Goal: Complete application form: Complete application form

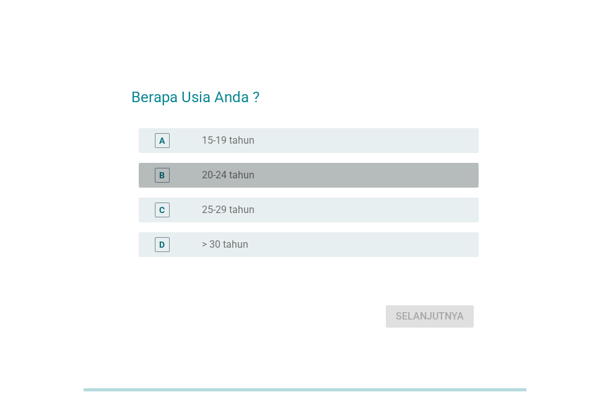
click at [232, 169] on div "radio_button_unchecked 20-24 tahun" at bounding box center [335, 175] width 267 height 15
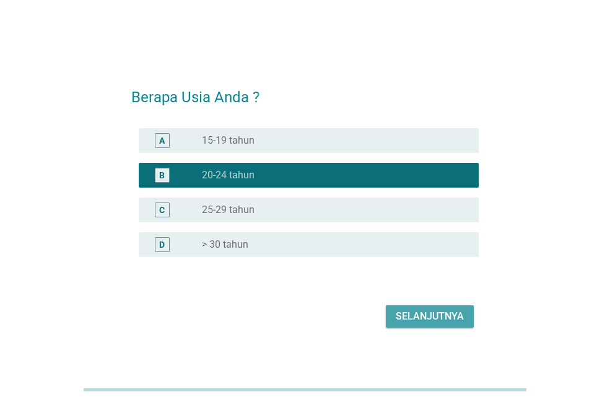
click at [411, 315] on div "Selanjutnya" at bounding box center [430, 316] width 68 height 15
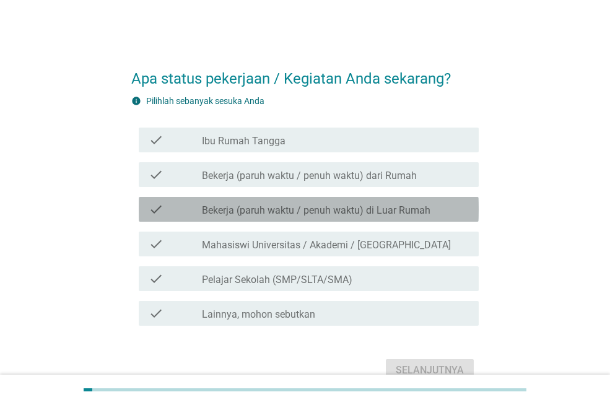
click at [294, 204] on label "Bekerja (paruh waktu / penuh waktu) di Luar Rumah" at bounding box center [316, 210] width 229 height 12
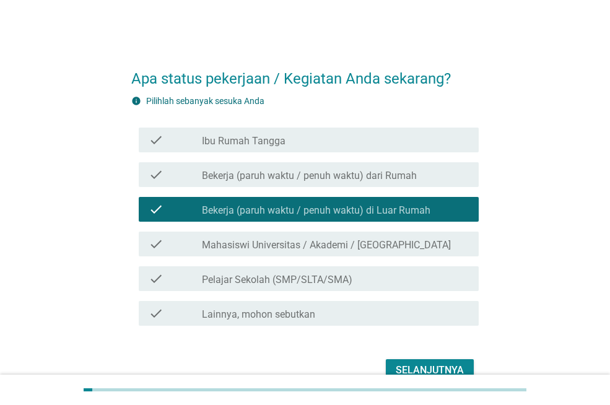
click at [393, 363] on button "Selanjutnya" at bounding box center [430, 370] width 88 height 22
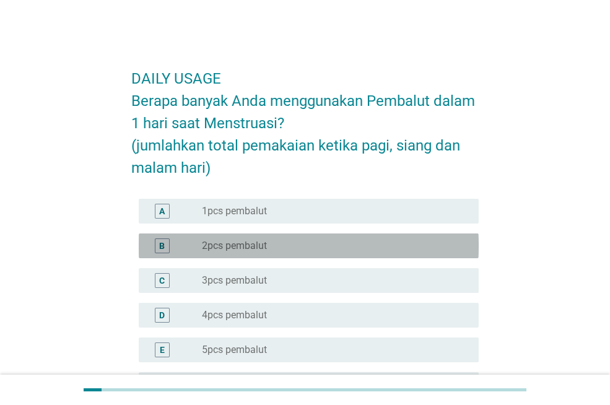
click at [264, 241] on label "2pcs pembalut" at bounding box center [234, 246] width 65 height 12
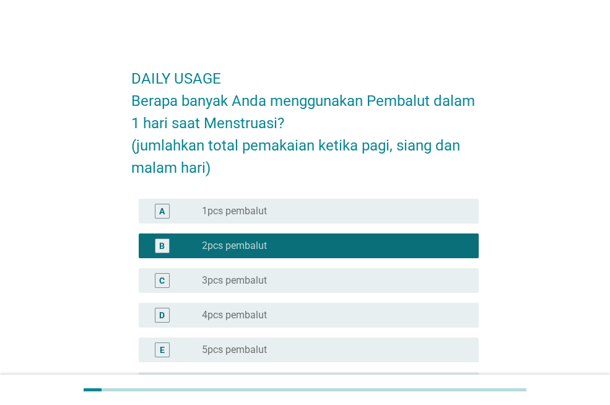
click at [270, 283] on div "radio_button_unchecked 3pcs pembalut" at bounding box center [330, 280] width 257 height 12
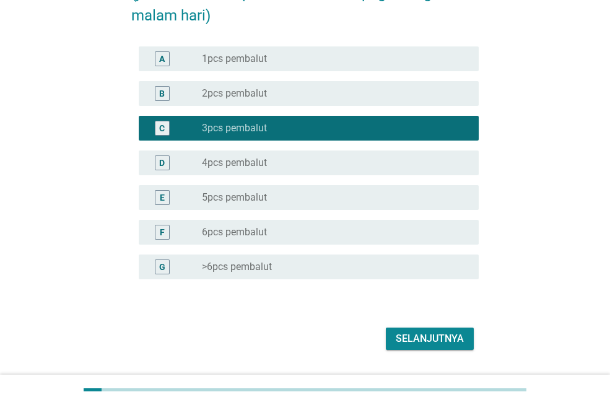
scroll to position [186, 0]
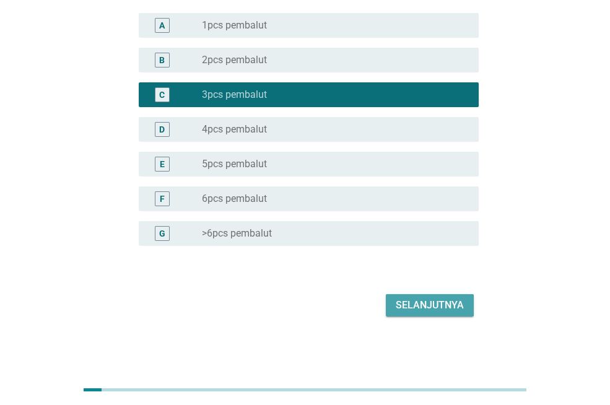
click at [411, 307] on div "Selanjutnya" at bounding box center [430, 305] width 68 height 15
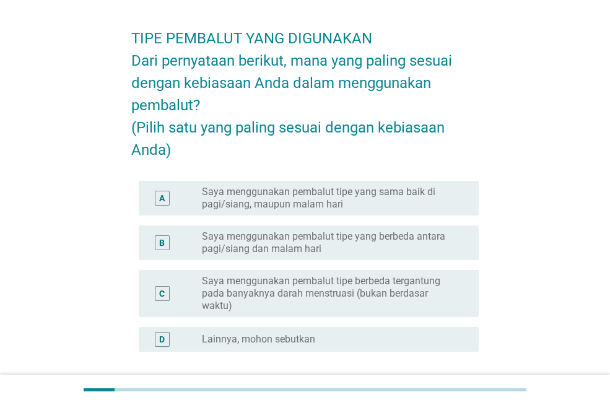
scroll to position [62, 0]
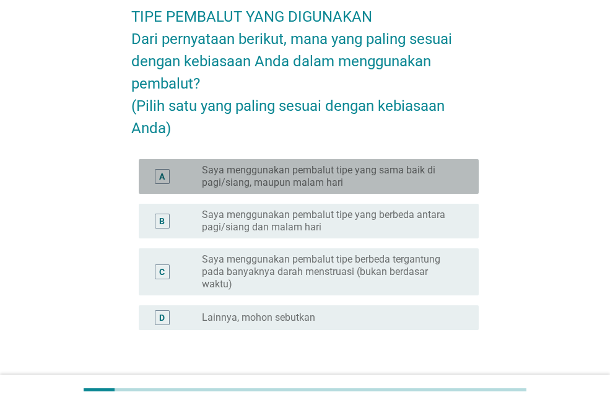
click at [364, 189] on label "Saya menggunakan pembalut tipe yang sama baik di pagi/siang, maupun malam hari" at bounding box center [330, 176] width 257 height 25
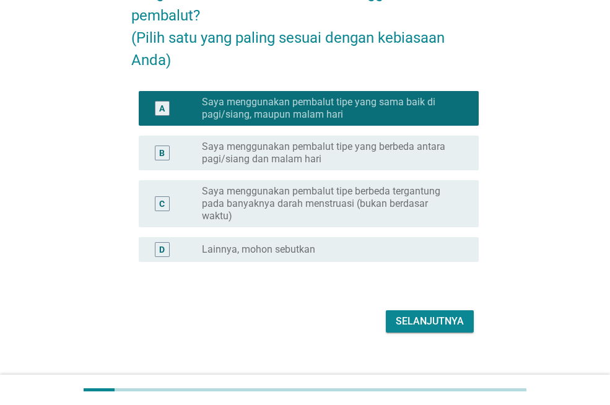
scroll to position [169, 0]
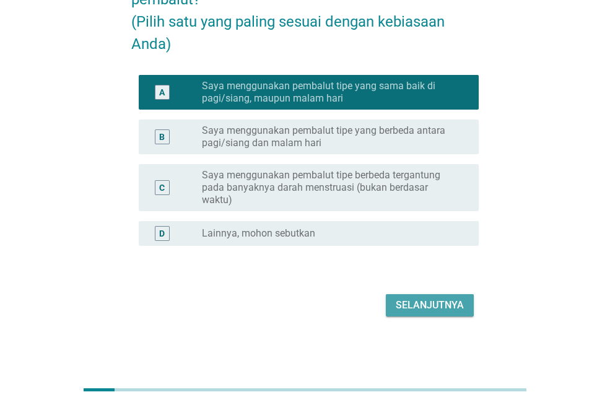
click at [409, 301] on div "Selanjutnya" at bounding box center [430, 305] width 68 height 15
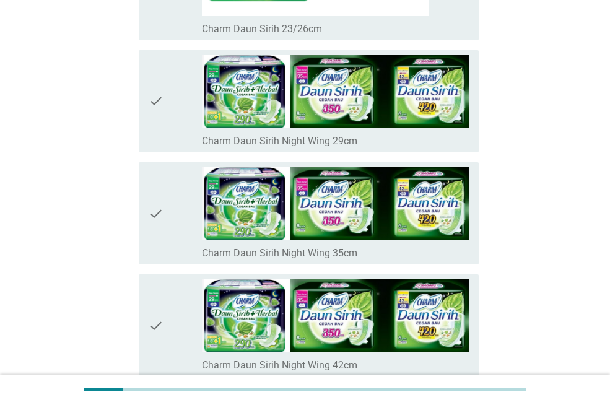
scroll to position [1859, 0]
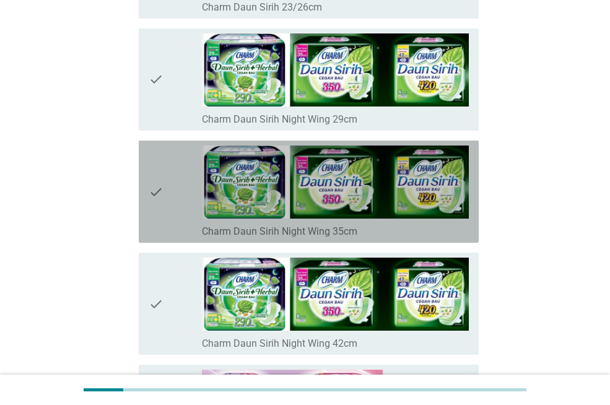
click at [173, 174] on div "check" at bounding box center [175, 192] width 53 height 92
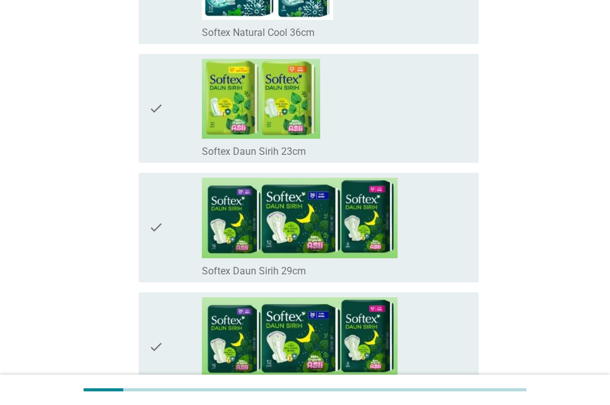
scroll to position [6133, 0]
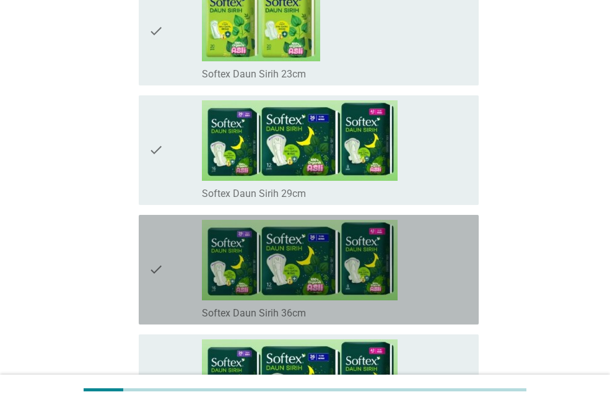
click at [171, 255] on div "check" at bounding box center [175, 270] width 53 height 100
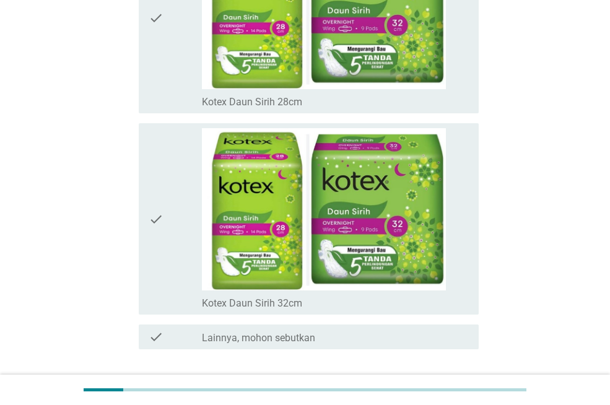
scroll to position [8801, 0]
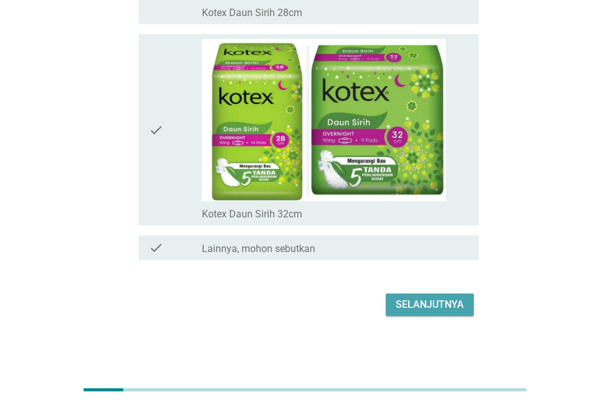
click at [425, 309] on div "Selanjutnya" at bounding box center [430, 304] width 68 height 15
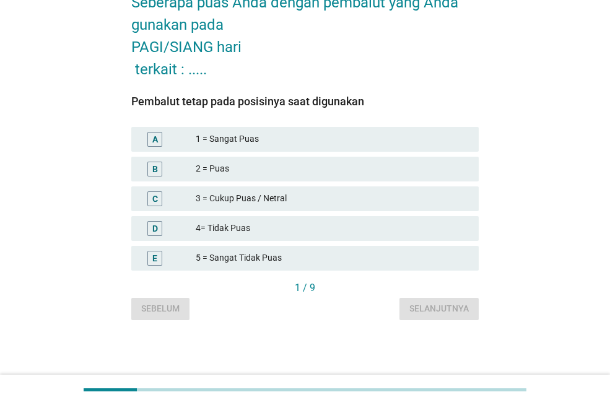
scroll to position [0, 0]
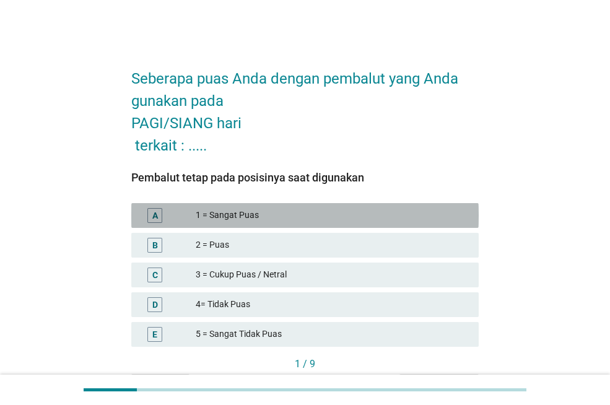
click at [269, 218] on div "1 = Sangat Puas" at bounding box center [332, 215] width 273 height 15
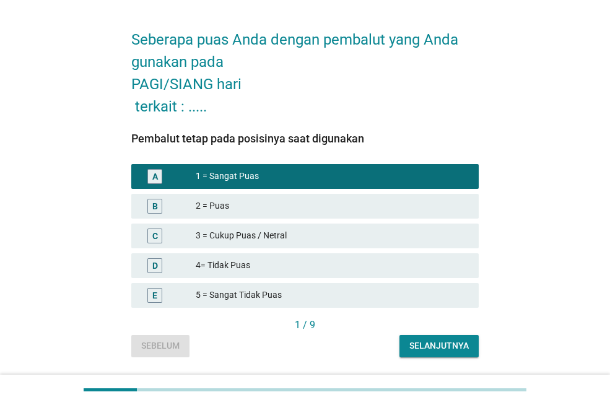
scroll to position [76, 0]
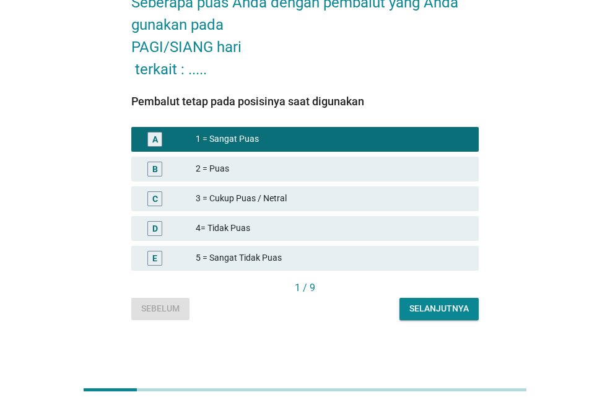
click at [429, 313] on div "Selanjutnya" at bounding box center [438, 308] width 59 height 13
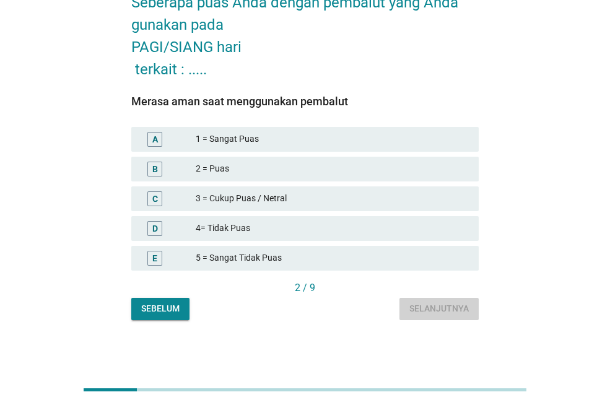
scroll to position [0, 0]
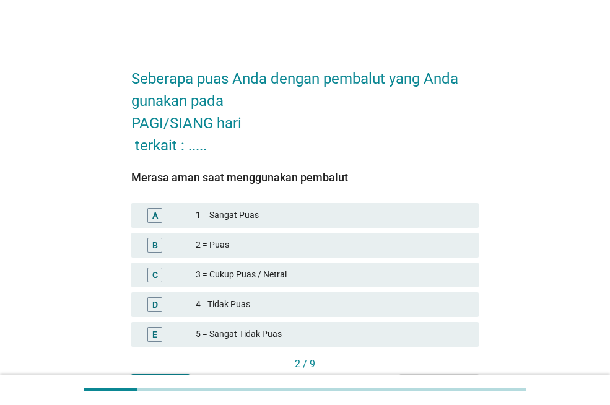
click at [289, 213] on div "1 = Sangat Puas" at bounding box center [332, 215] width 273 height 15
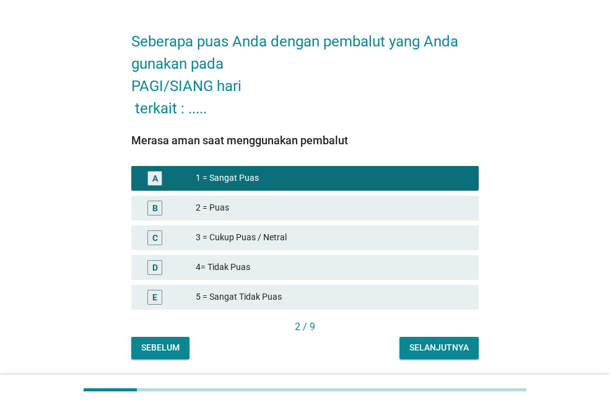
scroll to position [76, 0]
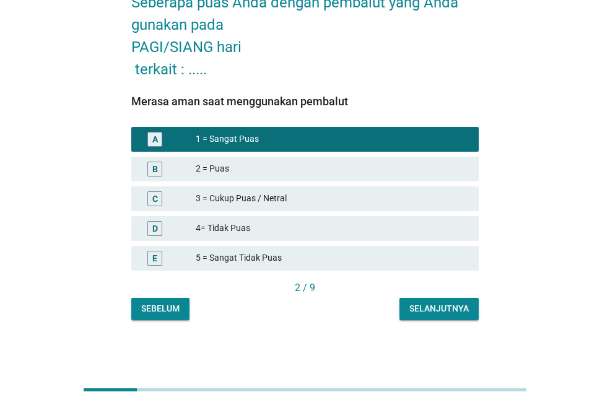
click at [412, 322] on div "Seberapa puas Anda dengan pembalut yang Anda gunakan pada PAGI/SIANG hari terka…" at bounding box center [304, 149] width 367 height 361
click at [415, 310] on div "Selanjutnya" at bounding box center [438, 308] width 59 height 13
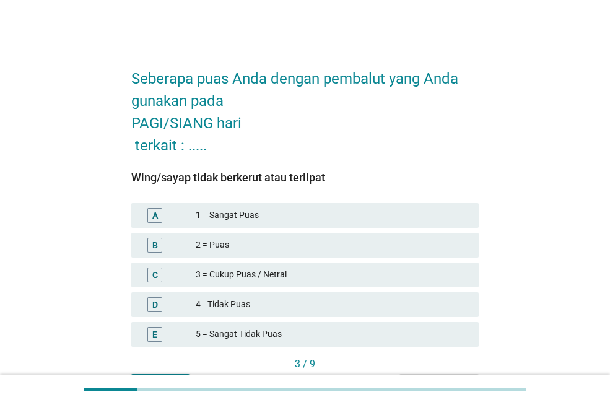
click at [330, 252] on div "2 = Puas" at bounding box center [332, 245] width 273 height 15
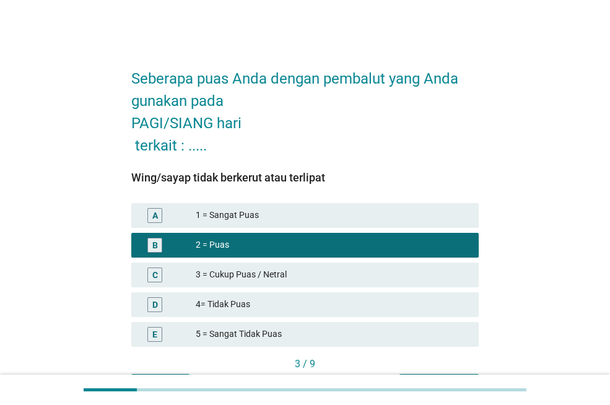
click at [356, 275] on div "3 = Cukup Puas / Netral" at bounding box center [332, 275] width 273 height 15
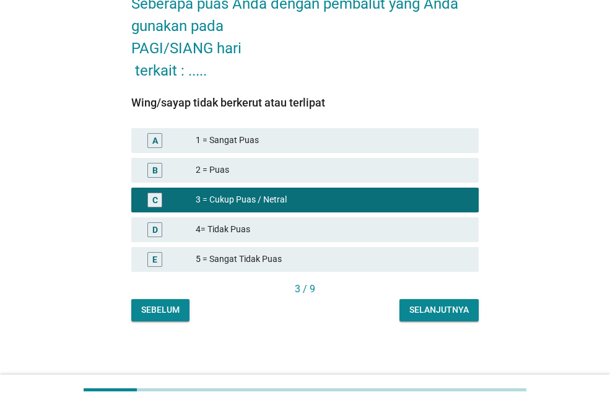
scroll to position [76, 0]
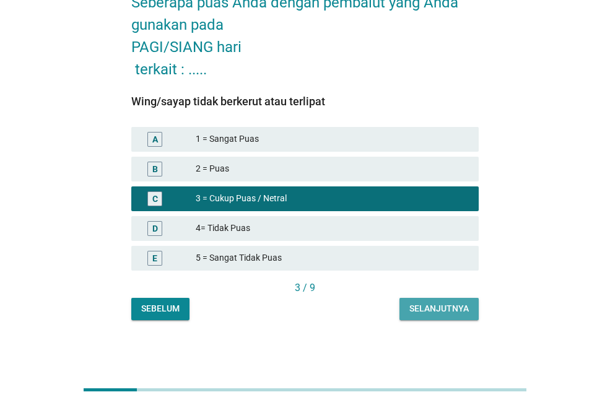
click at [426, 300] on button "Selanjutnya" at bounding box center [439, 309] width 79 height 22
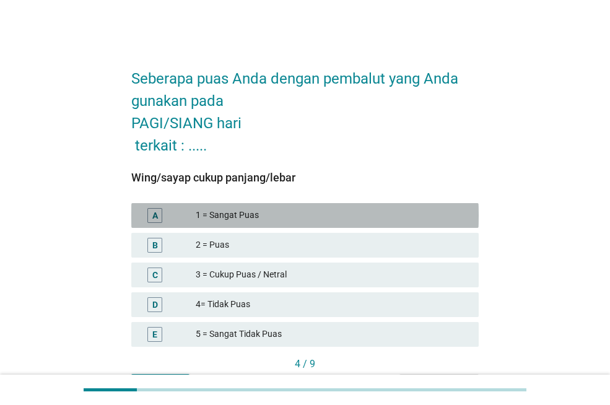
click at [258, 217] on div "1 = Sangat Puas" at bounding box center [332, 215] width 273 height 15
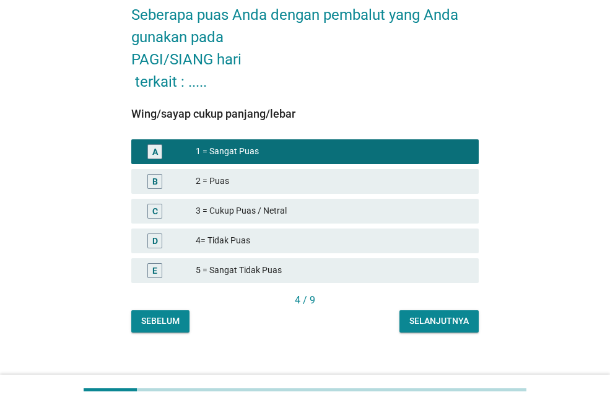
scroll to position [76, 0]
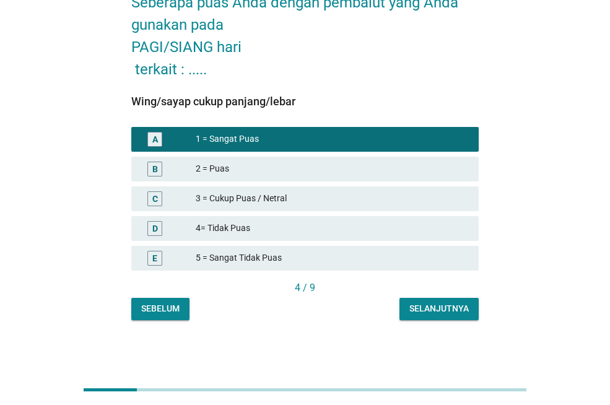
click at [424, 308] on div "Selanjutnya" at bounding box center [438, 308] width 59 height 13
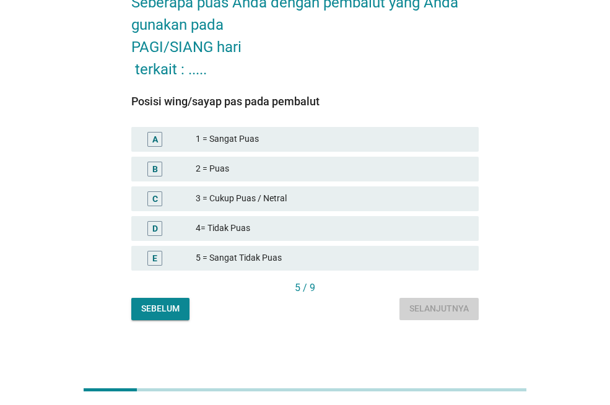
scroll to position [0, 0]
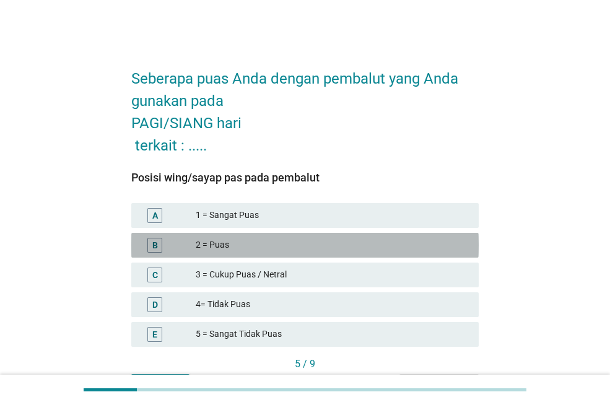
click at [218, 250] on div "2 = Puas" at bounding box center [332, 245] width 273 height 15
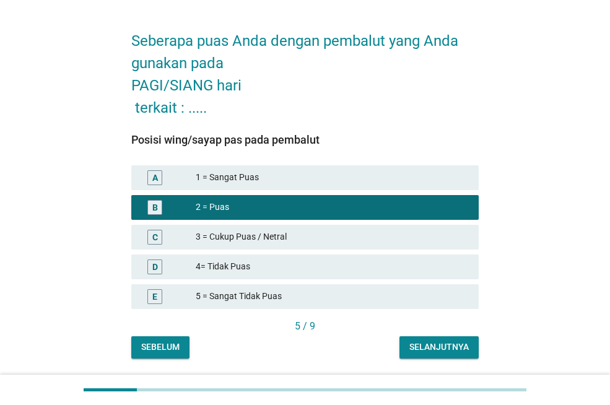
scroll to position [76, 0]
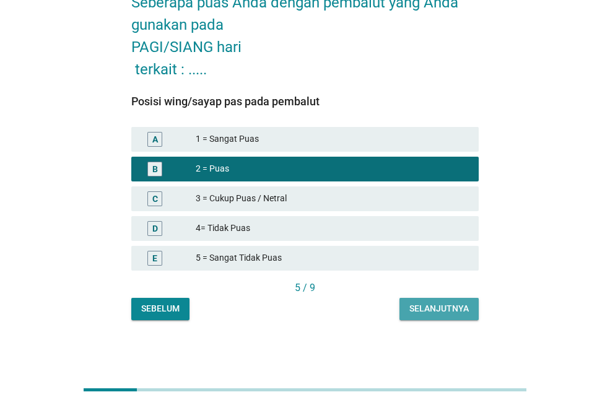
click at [426, 303] on div "Selanjutnya" at bounding box center [438, 308] width 59 height 13
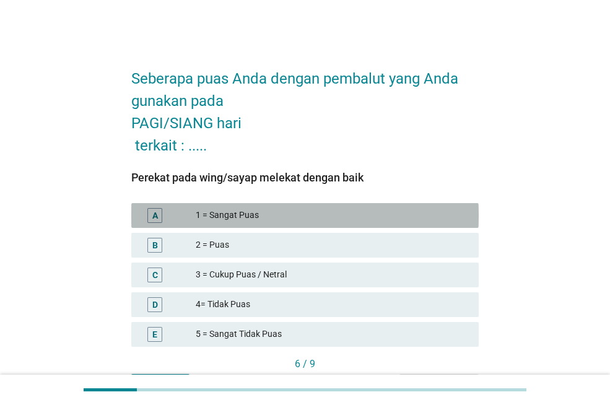
click at [274, 219] on div "1 = Sangat Puas" at bounding box center [332, 215] width 273 height 15
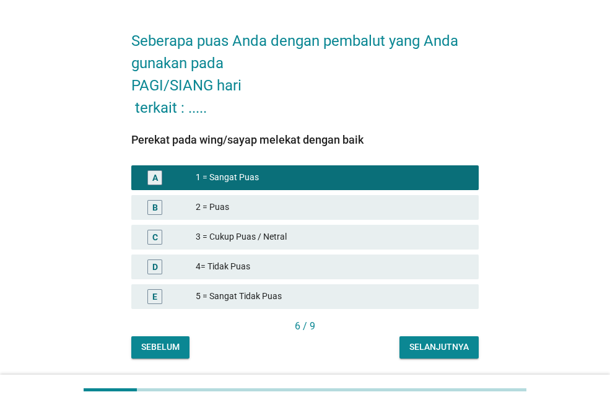
scroll to position [76, 0]
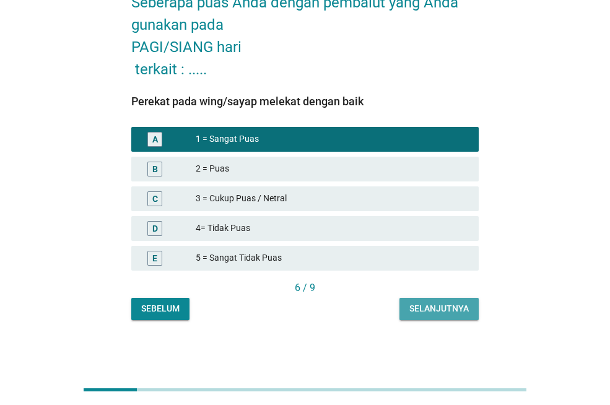
click at [430, 320] on button "Selanjutnya" at bounding box center [439, 309] width 79 height 22
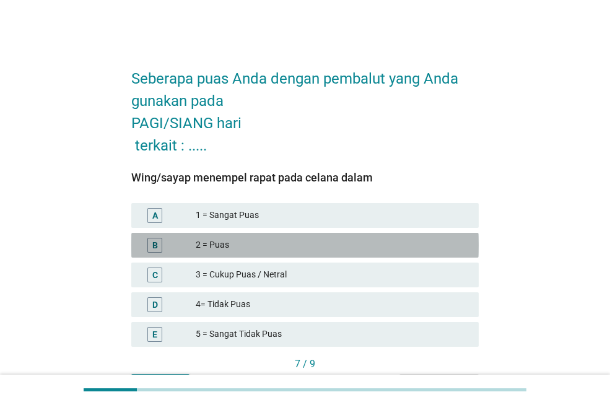
click at [303, 247] on div "2 = Puas" at bounding box center [332, 245] width 273 height 15
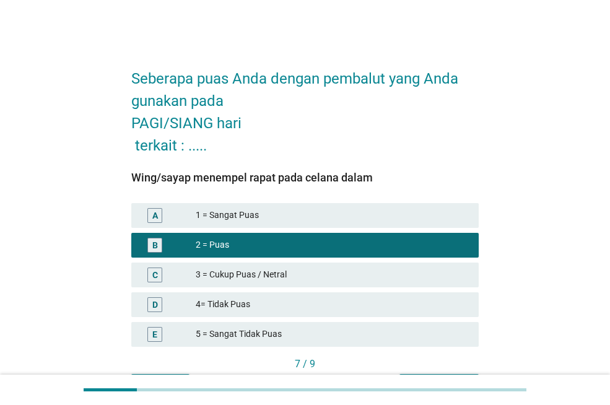
scroll to position [76, 0]
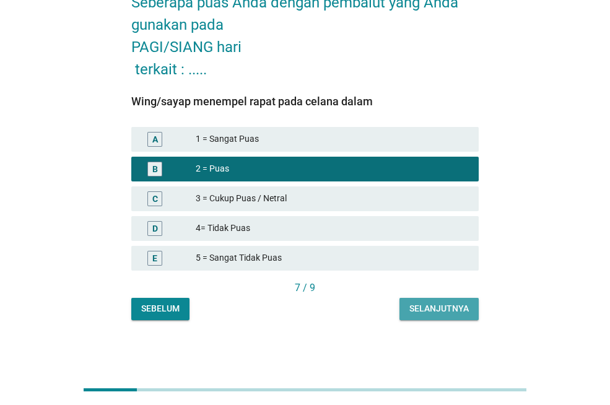
click at [439, 308] on div "Selanjutnya" at bounding box center [438, 308] width 59 height 13
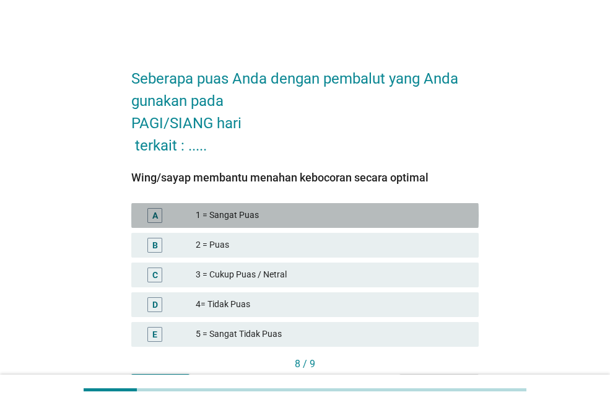
click at [301, 207] on div "A 1 = Sangat Puas" at bounding box center [305, 215] width 348 height 25
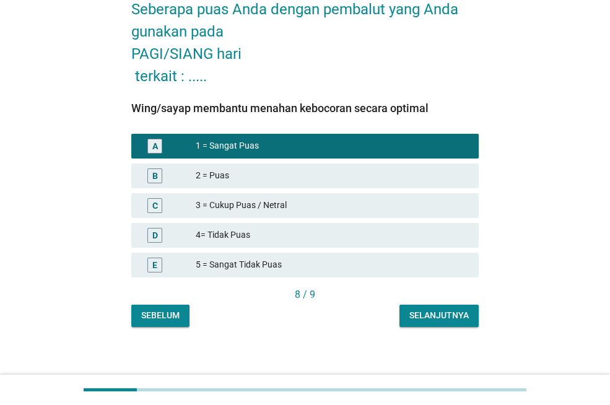
scroll to position [76, 0]
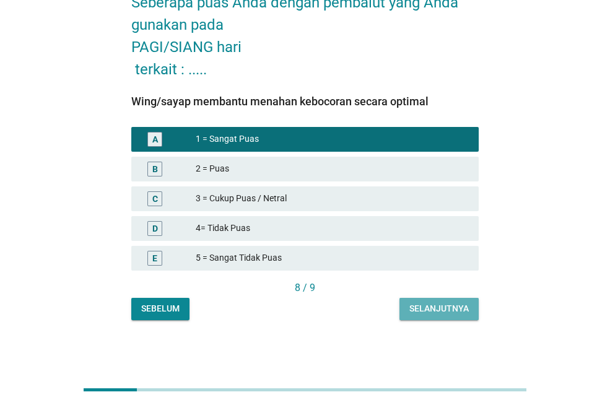
click at [416, 310] on div "Selanjutnya" at bounding box center [438, 308] width 59 height 13
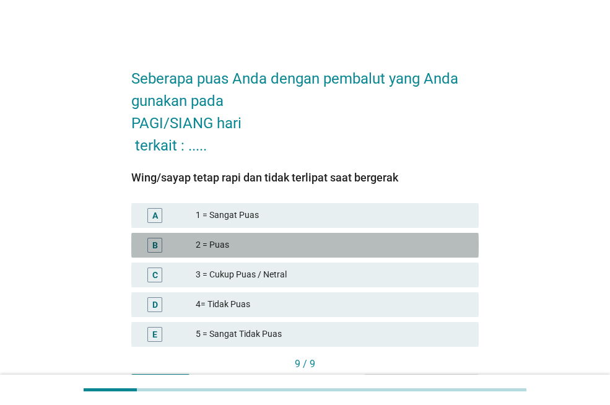
click at [335, 233] on div "B 2 = Puas" at bounding box center [305, 245] width 348 height 25
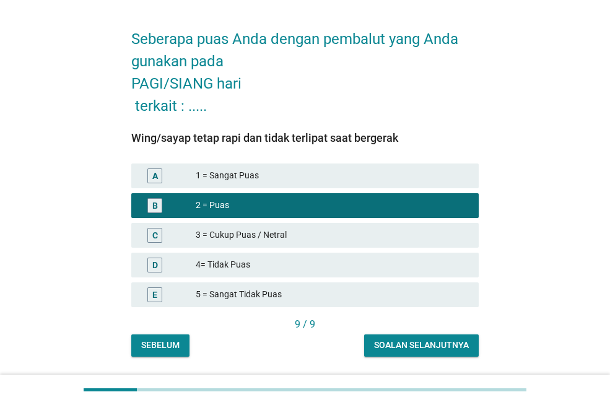
scroll to position [76, 0]
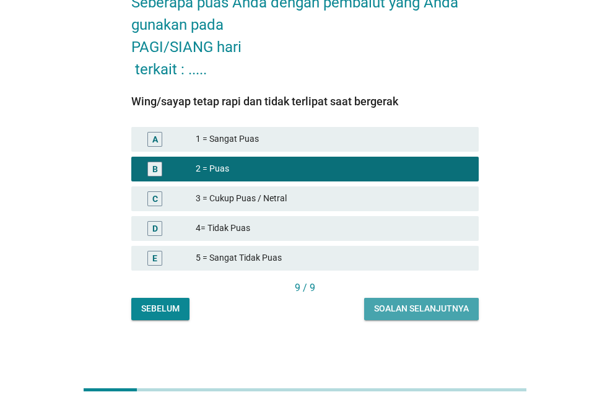
click at [448, 315] on div "Soalan selanjutnya" at bounding box center [421, 308] width 95 height 13
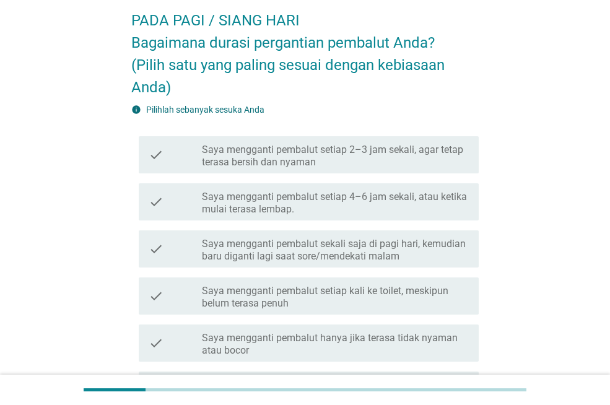
scroll to position [55, 0]
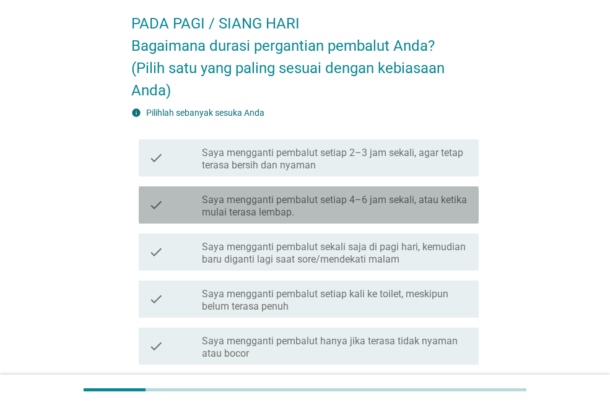
click at [410, 208] on label "Saya mengganti pembalut setiap 4–6 jam sekali, atau ketika mulai terasa lembap." at bounding box center [335, 206] width 267 height 25
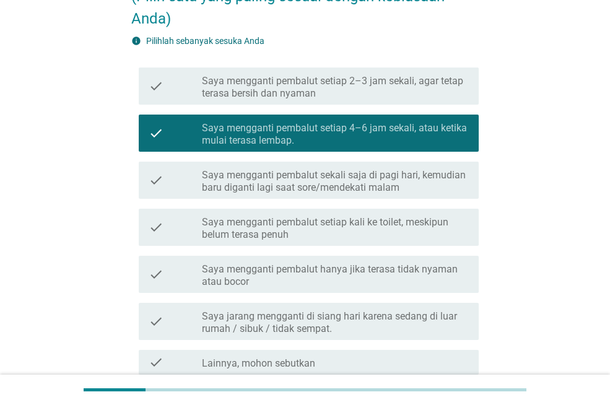
scroll to position [241, 0]
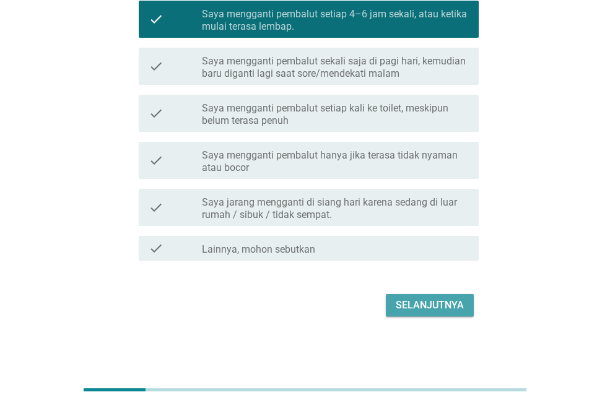
click at [424, 305] on div "Selanjutnya" at bounding box center [430, 305] width 68 height 15
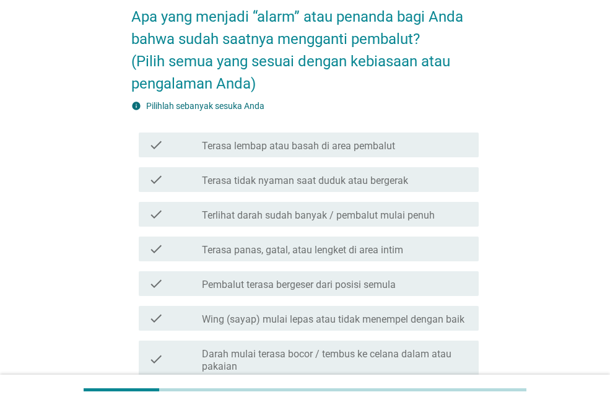
scroll to position [124, 0]
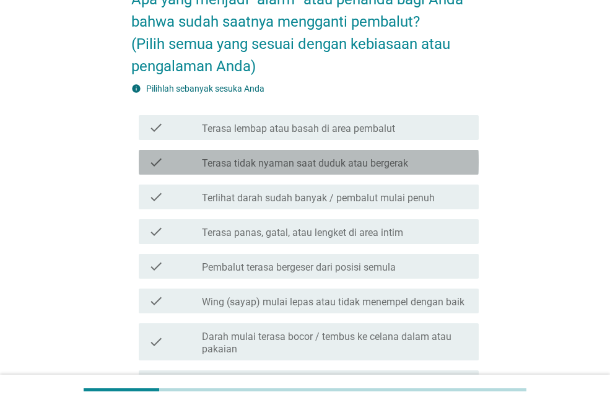
click at [398, 169] on label "Terasa tidak nyaman saat duduk atau bergerak" at bounding box center [305, 163] width 206 height 12
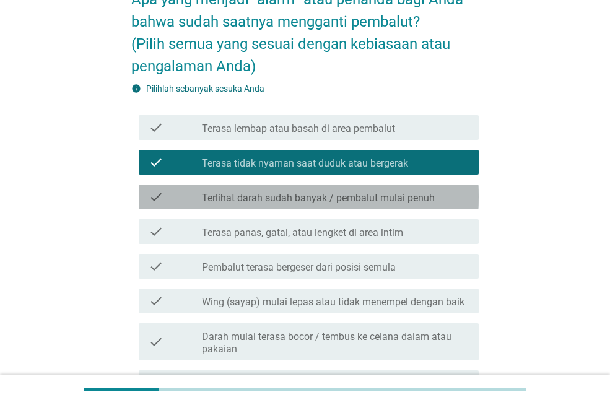
click at [396, 193] on label "Terlihat darah sudah banyak / pembalut mulai penuh" at bounding box center [318, 198] width 233 height 12
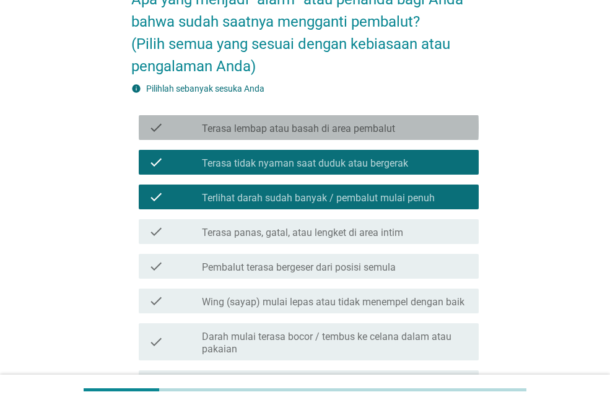
click at [390, 123] on label "Terasa lembap atau basah di area pembalut" at bounding box center [298, 129] width 193 height 12
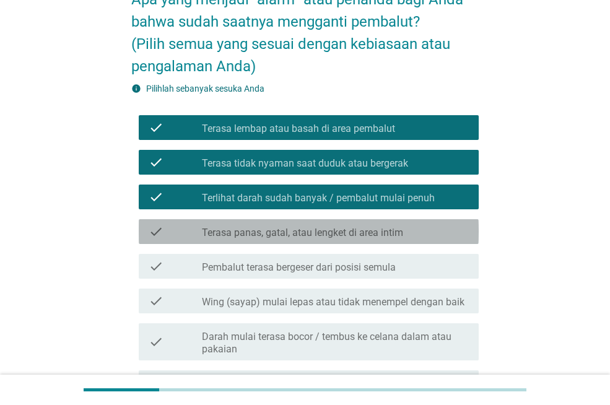
click at [394, 229] on label "Terasa panas, gatal, atau lengket di area intim" at bounding box center [302, 233] width 201 height 12
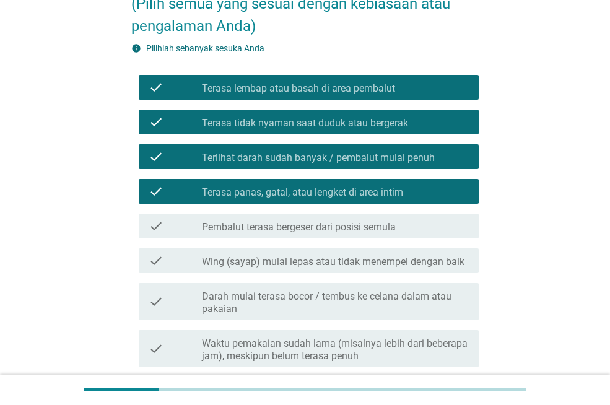
scroll to position [186, 0]
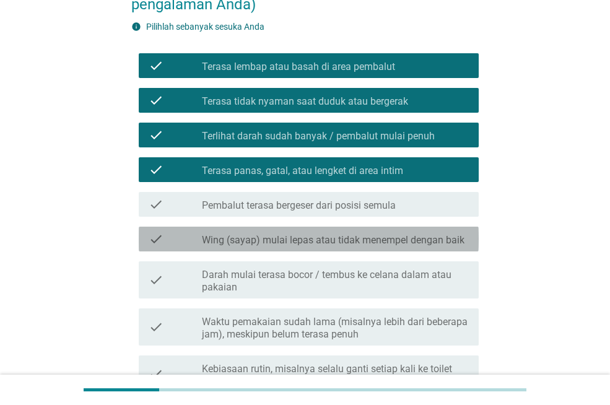
click at [393, 242] on label "Wing (sayap) mulai lepas atau tidak menempel dengan baik" at bounding box center [333, 240] width 263 height 12
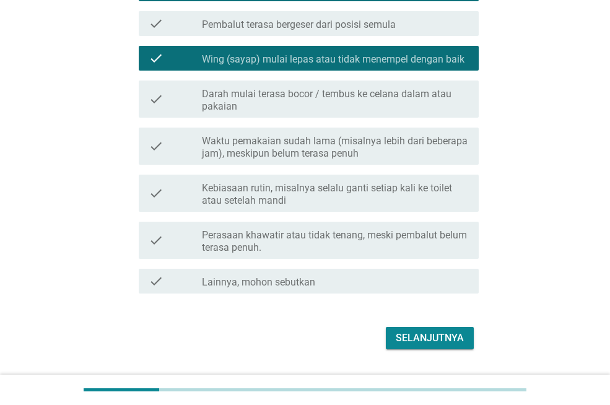
scroll to position [372, 0]
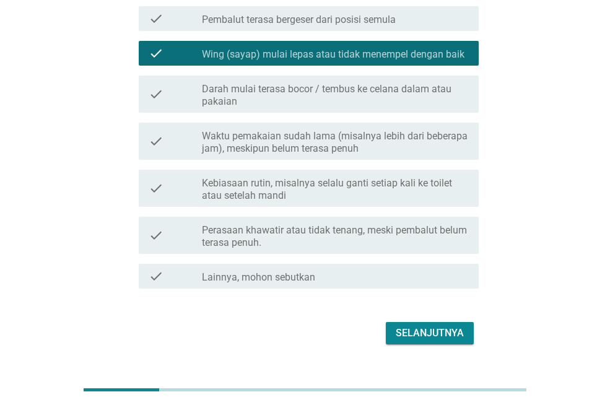
click at [388, 150] on label "Waktu pemakaian sudah lama (misalnya lebih dari beberapa jam), meskipun belum t…" at bounding box center [335, 142] width 267 height 25
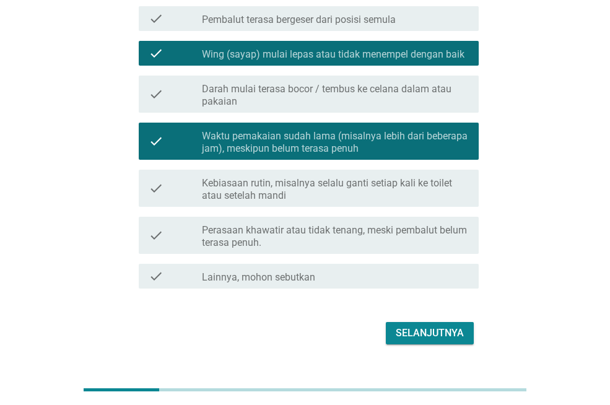
click at [383, 98] on label "Darah mulai terasa bocor / tembus ke celana dalam atau pakaian" at bounding box center [335, 95] width 267 height 25
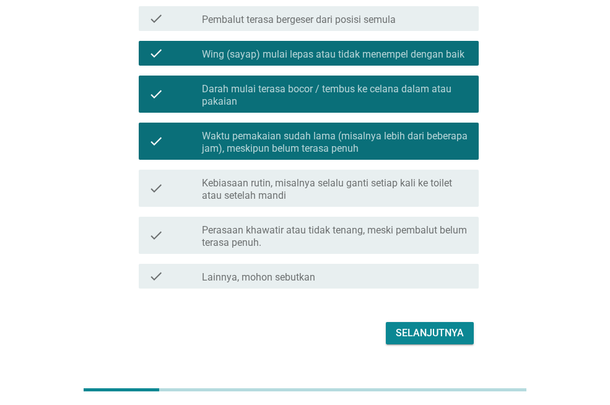
click at [382, 239] on label "Perasaan khawatir atau tidak tenang, meski pembalut belum terasa penuh." at bounding box center [335, 236] width 267 height 25
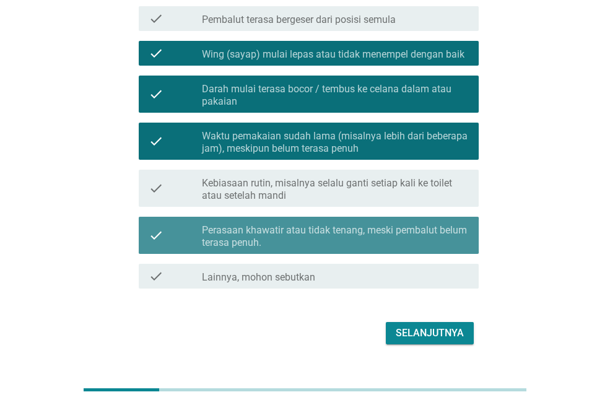
click at [387, 242] on label "Perasaan khawatir atau tidak tenang, meski pembalut belum terasa penuh." at bounding box center [335, 236] width 267 height 25
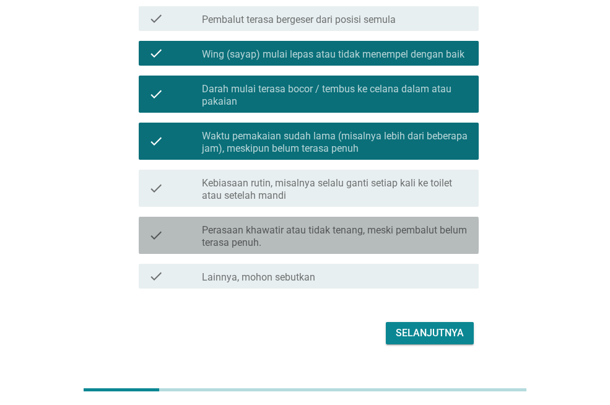
click at [387, 242] on label "Perasaan khawatir atau tidak tenang, meski pembalut belum terasa penuh." at bounding box center [335, 236] width 267 height 25
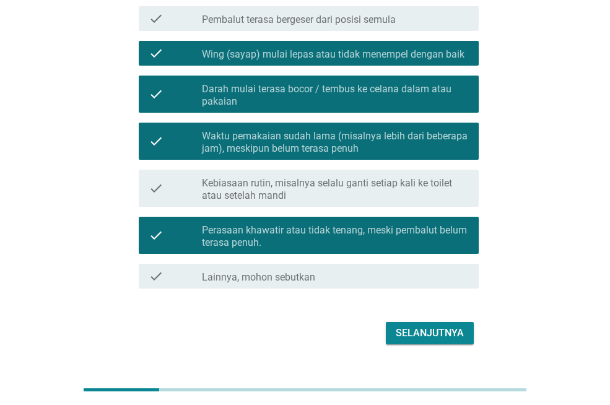
click at [414, 320] on div "Selanjutnya" at bounding box center [305, 333] width 348 height 30
click at [422, 333] on div "Selanjutnya" at bounding box center [430, 333] width 68 height 15
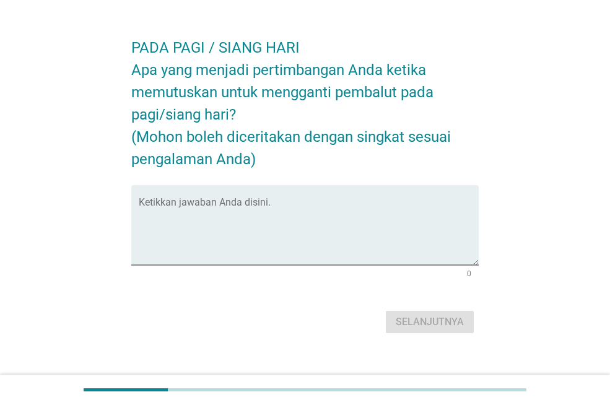
scroll to position [48, 0]
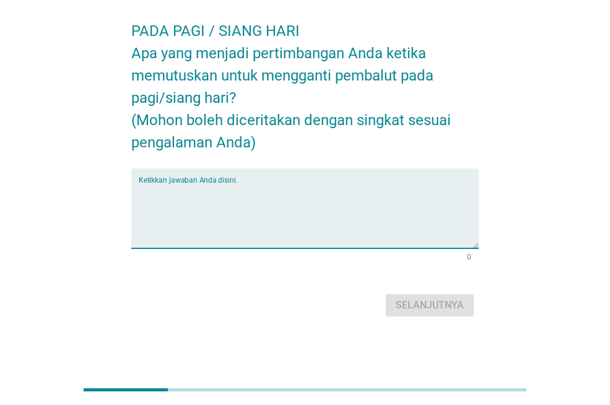
click at [318, 183] on textarea "Ketikkan jawaban Anda disini." at bounding box center [309, 215] width 340 height 65
type textarea "k"
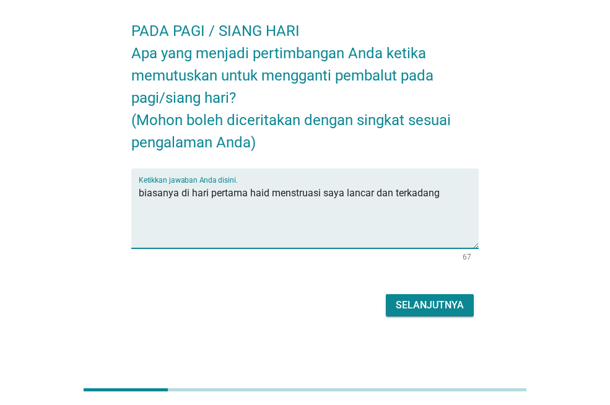
click at [393, 193] on textarea "biasanya di hari pertama haid menstruasi saya lancar dan terkadang" at bounding box center [309, 215] width 340 height 65
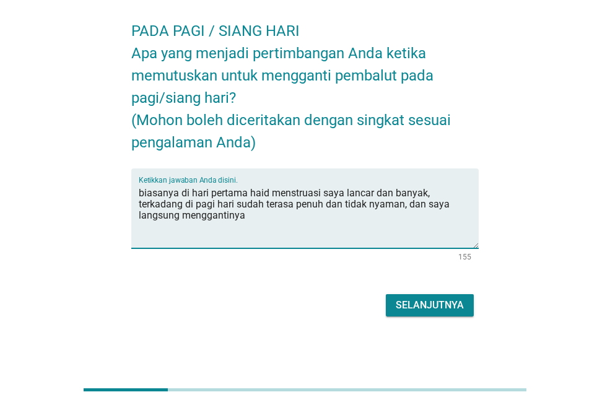
type textarea "biasanya di hari pertama haid menstruasi saya lancar dan banyak, terkadang di p…"
click at [445, 296] on button "Selanjutnya" at bounding box center [430, 305] width 88 height 22
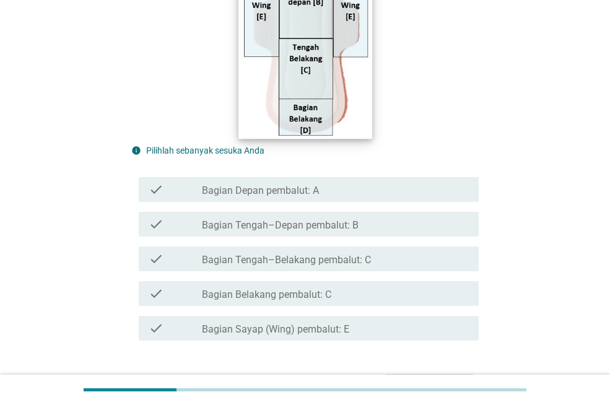
scroll to position [310, 0]
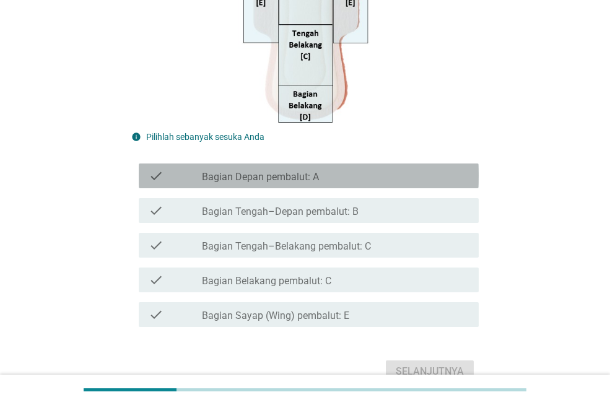
click at [323, 175] on div "check_box_outline_blank Bagian Depan pembalut: A" at bounding box center [335, 176] width 267 height 15
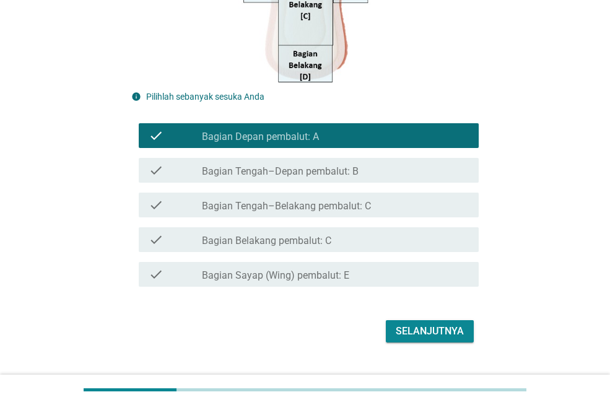
scroll to position [372, 0]
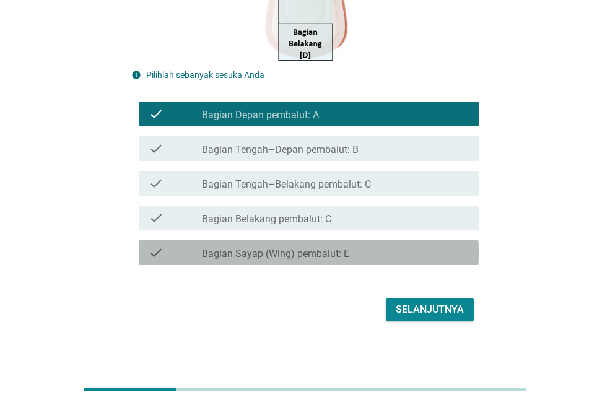
click at [309, 247] on div "check_box_outline_blank Bagian Sayap (Wing) pembalut: E" at bounding box center [335, 252] width 267 height 15
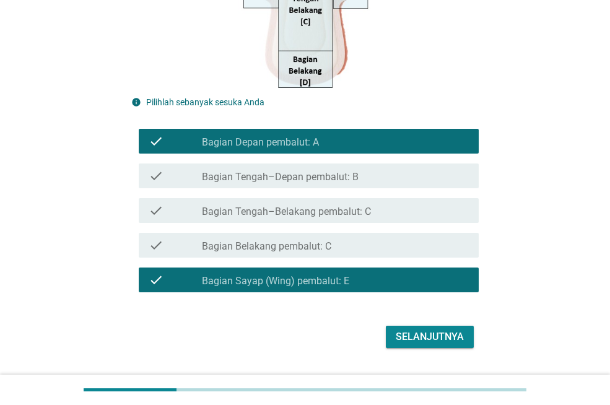
scroll to position [377, 0]
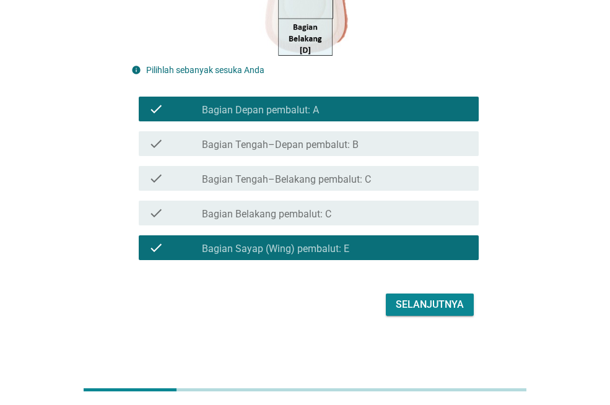
click at [398, 304] on div "Selanjutnya" at bounding box center [430, 304] width 68 height 15
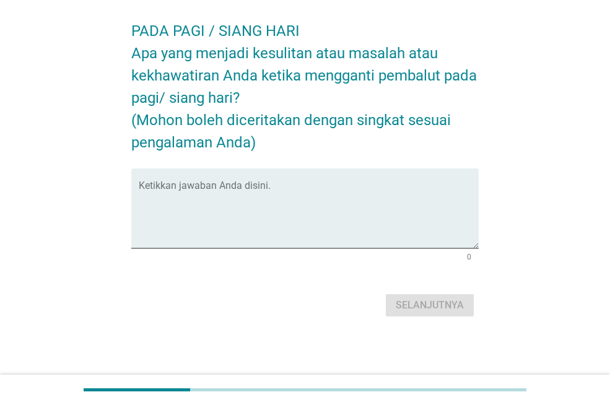
scroll to position [0, 0]
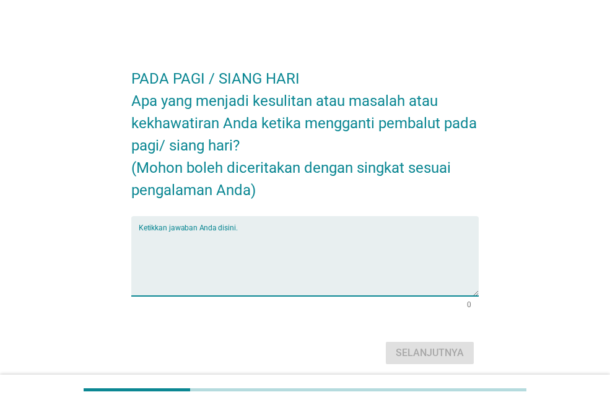
click at [297, 242] on textarea "Ketikkan jawaban Anda disini." at bounding box center [309, 263] width 340 height 65
type textarea "k"
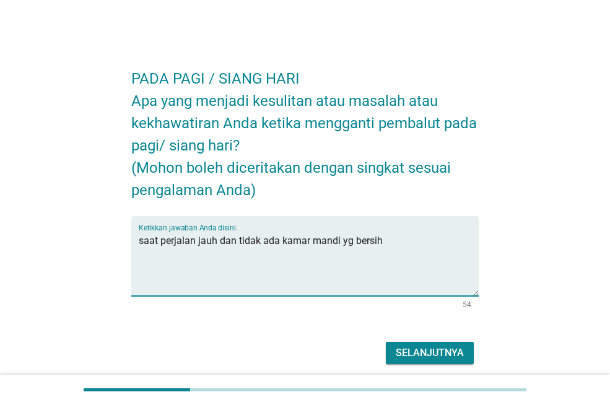
type textarea "saat perjalan jauh dan tidak ada kamar mandi yg bersih"
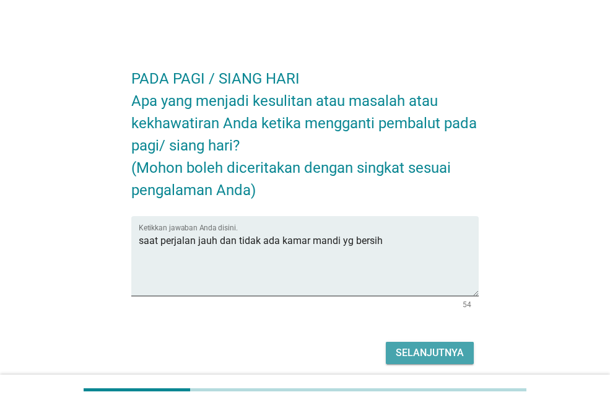
click at [435, 356] on div "Selanjutnya" at bounding box center [430, 353] width 68 height 15
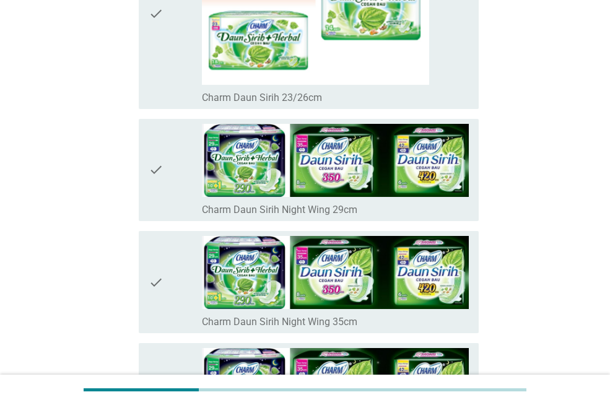
scroll to position [1859, 0]
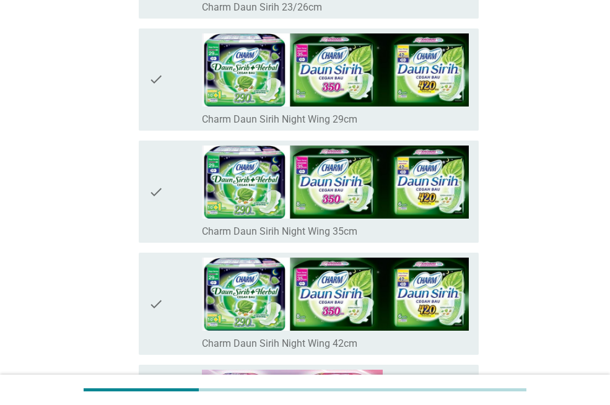
click at [163, 191] on icon "check" at bounding box center [156, 192] width 15 height 92
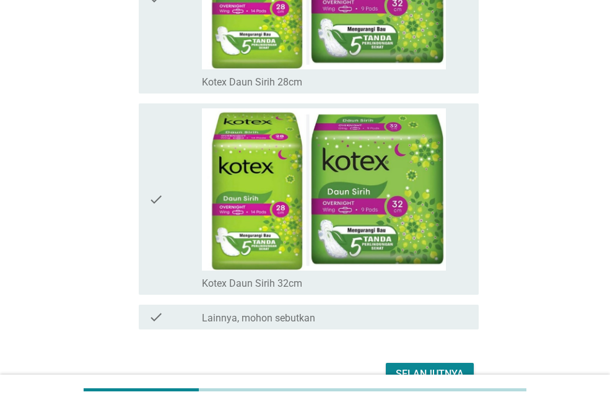
scroll to position [8801, 0]
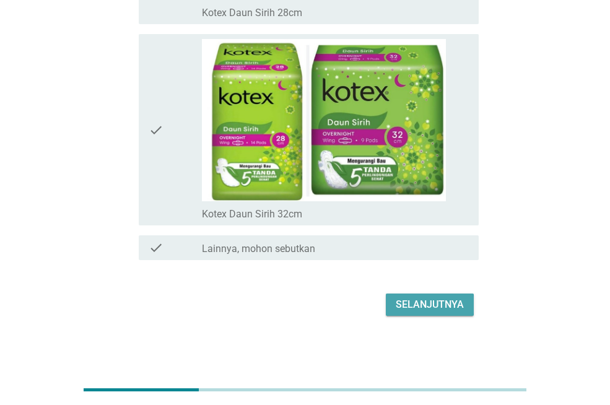
click at [452, 308] on div "Selanjutnya" at bounding box center [430, 304] width 68 height 15
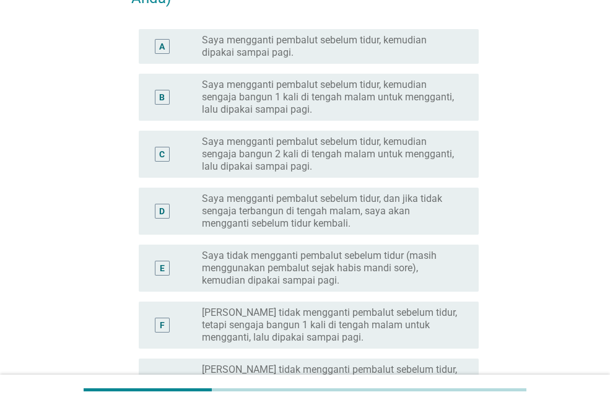
scroll to position [0, 0]
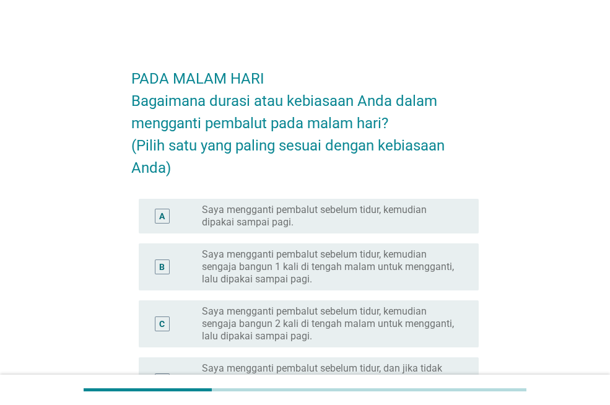
click at [356, 214] on label "Saya mengganti pembalut sebelum tidur, kemudian dipakai sampai pagi." at bounding box center [330, 216] width 257 height 25
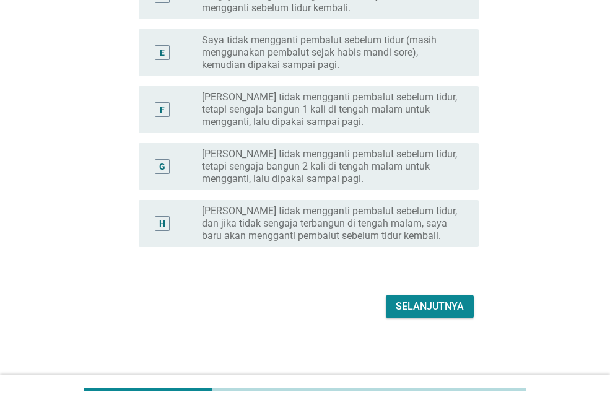
scroll to position [387, 0]
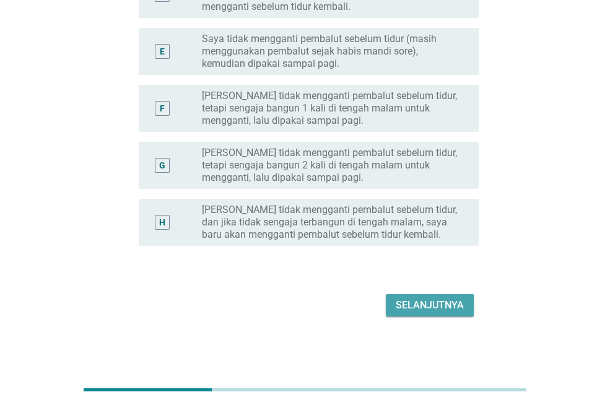
click at [438, 310] on div "Selanjutnya" at bounding box center [430, 305] width 68 height 15
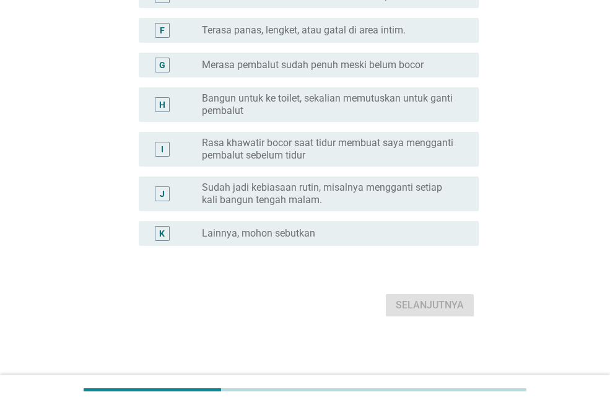
scroll to position [0, 0]
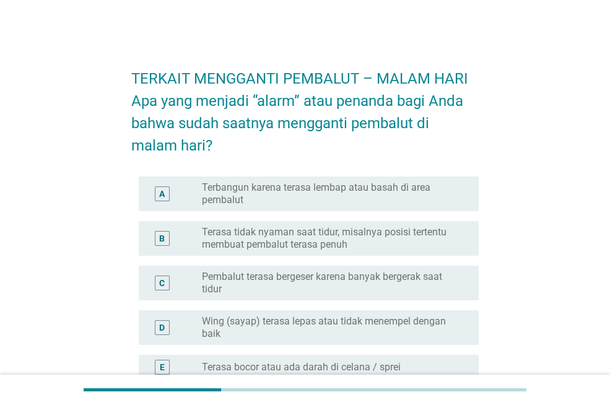
click at [400, 240] on label "Terasa tidak nyaman saat tidur, misalnya posisi tertentu membuat pembalut teras…" at bounding box center [330, 238] width 257 height 25
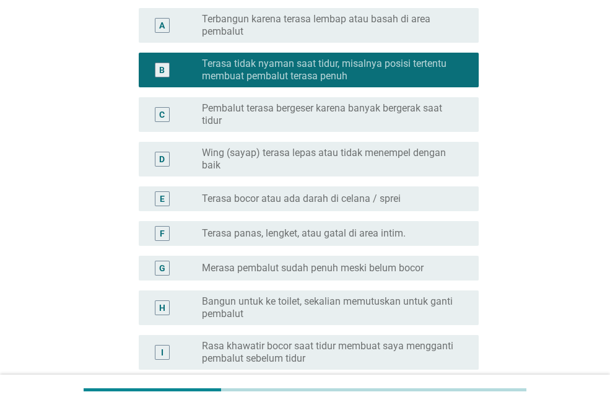
scroll to position [186, 0]
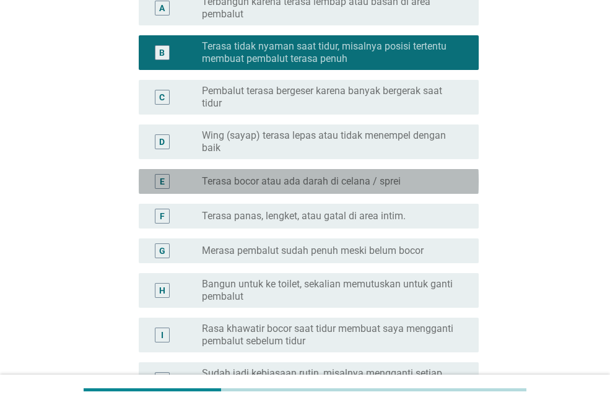
click at [416, 178] on div "radio_button_unchecked Terasa bocor atau ada darah di celana / sprei" at bounding box center [330, 181] width 257 height 12
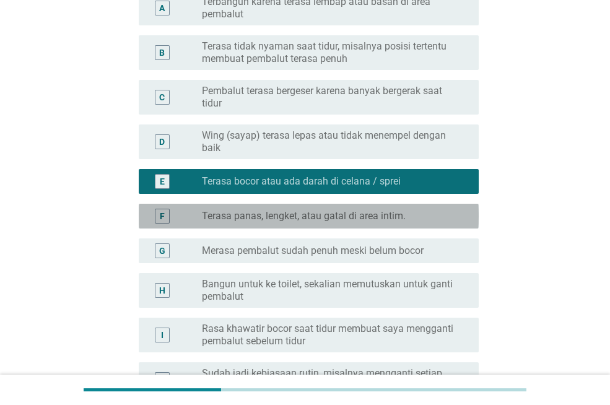
click at [413, 204] on div "F radio_button_unchecked Terasa panas, lengket, atau gatal di area intim." at bounding box center [309, 216] width 340 height 25
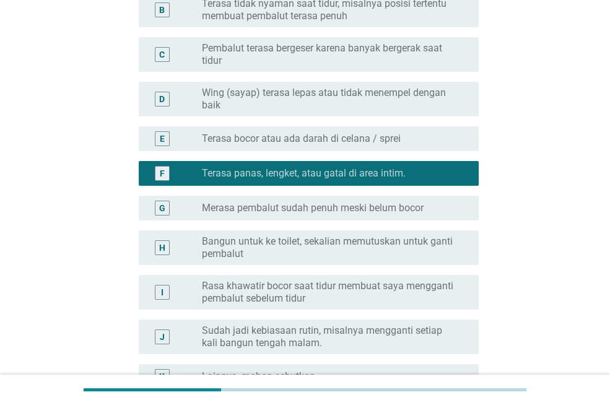
scroll to position [248, 0]
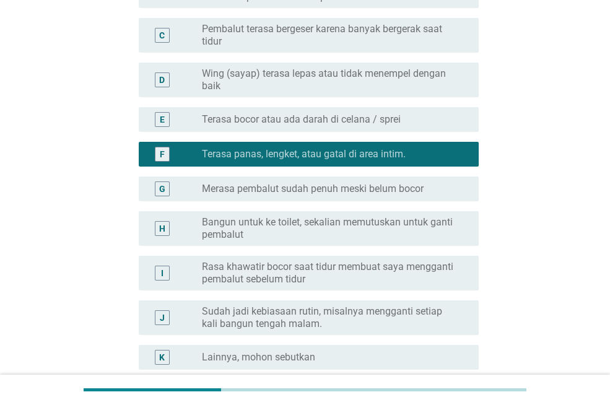
click at [431, 185] on div "radio_button_unchecked Merasa pembalut sudah penuh meski belum bocor" at bounding box center [330, 189] width 257 height 12
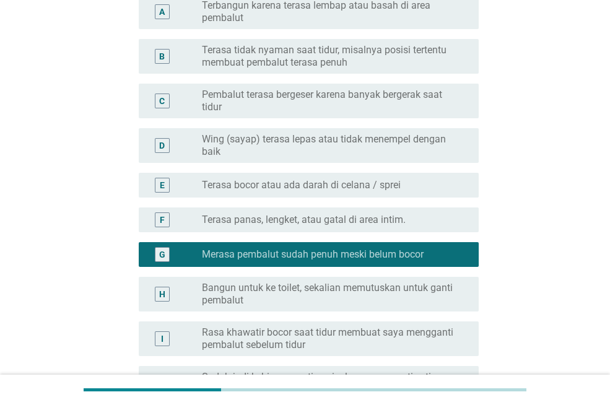
scroll to position [124, 0]
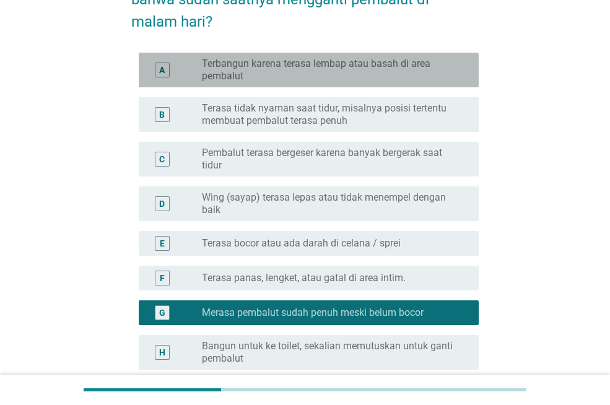
click at [396, 70] on label "Terbangun karena terasa lembap atau basah di area pembalut" at bounding box center [330, 70] width 257 height 25
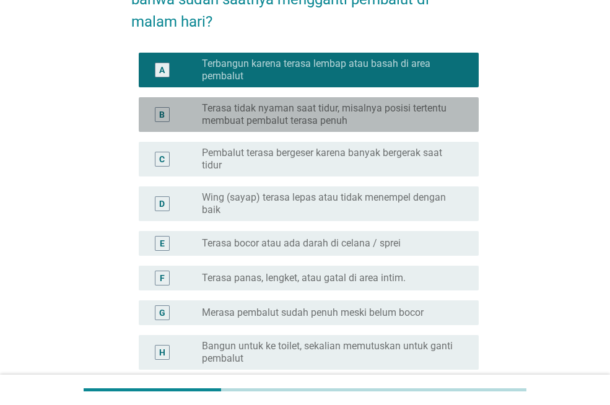
click at [356, 120] on label "Terasa tidak nyaman saat tidur, misalnya posisi tertentu membuat pembalut teras…" at bounding box center [330, 114] width 257 height 25
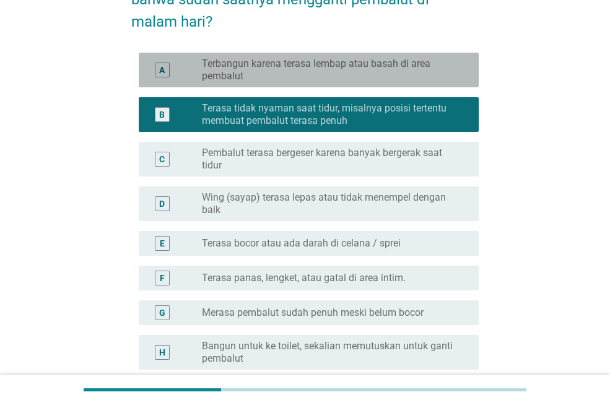
click at [346, 68] on label "Terbangun karena terasa lembap atau basah di area pembalut" at bounding box center [330, 70] width 257 height 25
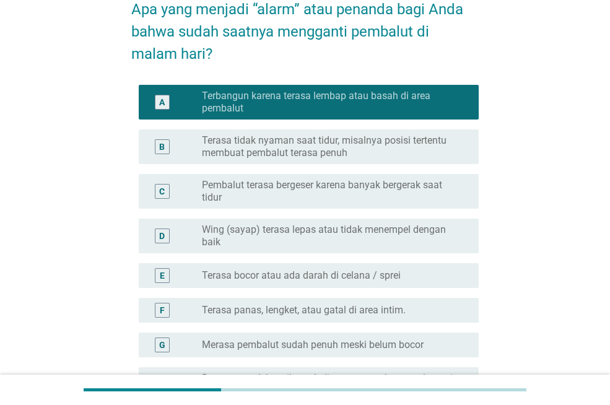
scroll to position [62, 0]
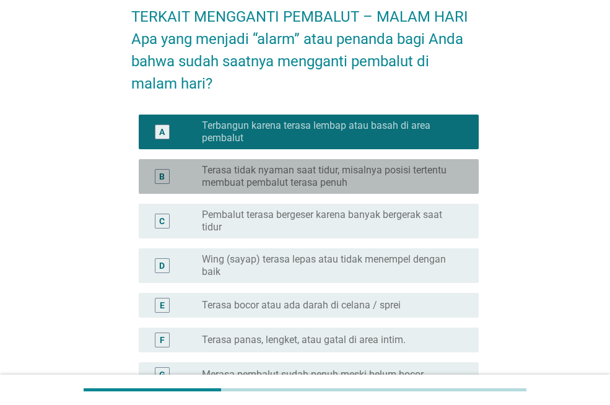
click at [372, 160] on div "B radio_button_unchecked Terasa tidak nyaman saat tidur, misalnya posisi terten…" at bounding box center [309, 176] width 340 height 35
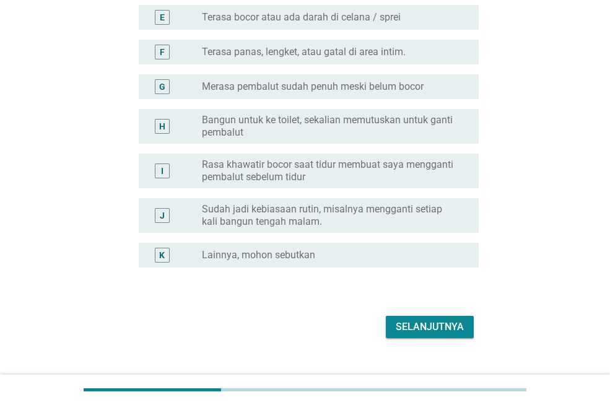
scroll to position [372, 0]
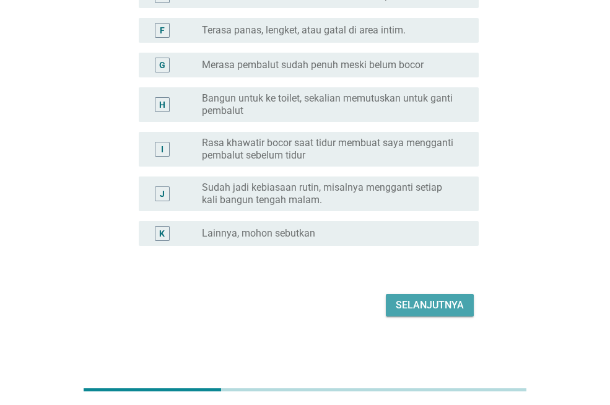
click at [436, 297] on button "Selanjutnya" at bounding box center [430, 305] width 88 height 22
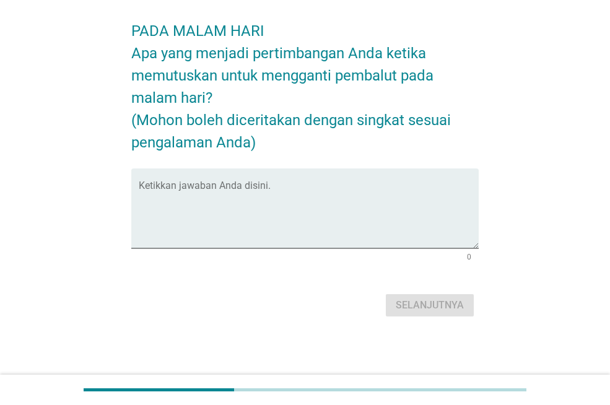
scroll to position [0, 0]
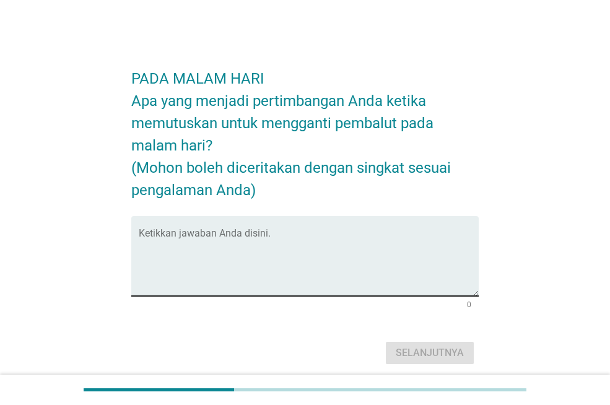
click at [207, 234] on textarea "Ketikkan jawaban Anda disini." at bounding box center [309, 263] width 340 height 65
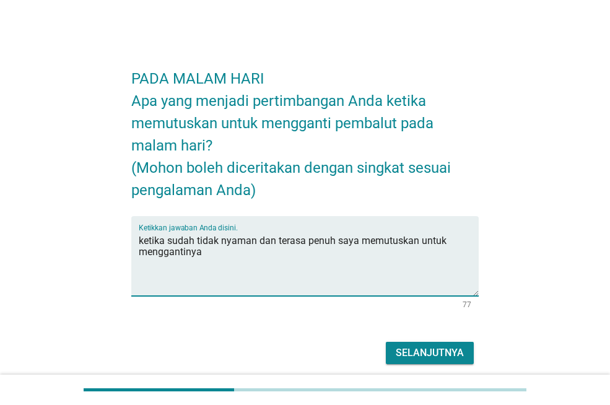
type textarea "ketika sudah tidak nyaman dan terasa penuh saya memutuskan untuk menggantinya"
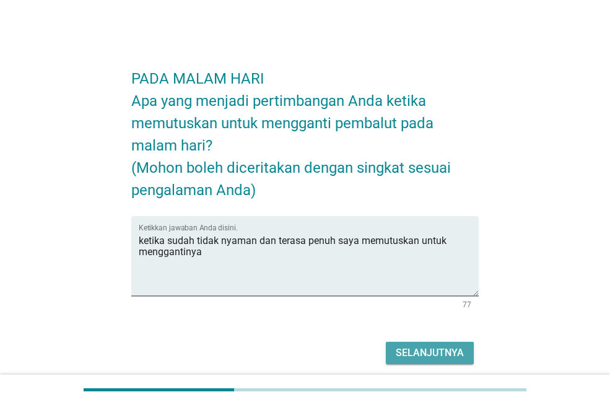
click at [392, 359] on button "Selanjutnya" at bounding box center [430, 353] width 88 height 22
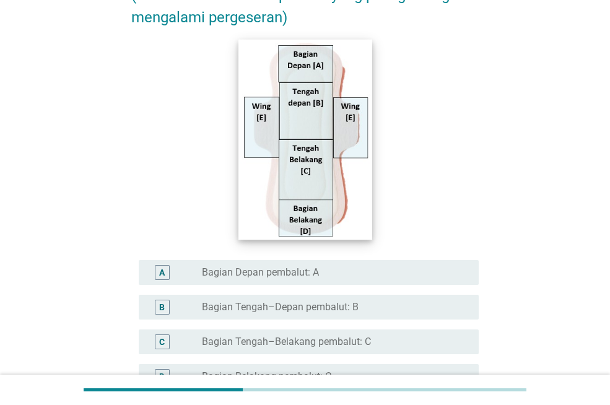
scroll to position [248, 0]
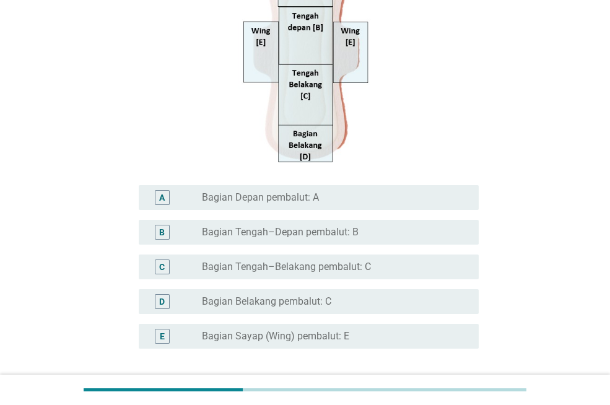
click at [327, 199] on div "radio_button_unchecked Bagian Depan pembalut: A" at bounding box center [330, 197] width 257 height 12
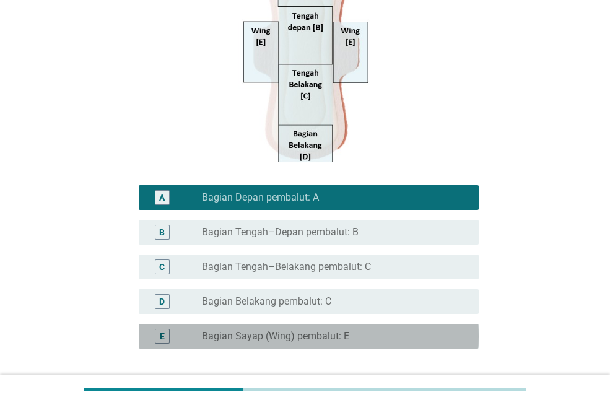
click at [353, 340] on div "radio_button_unchecked Bagian Sayap (Wing) pembalut: E" at bounding box center [330, 336] width 257 height 12
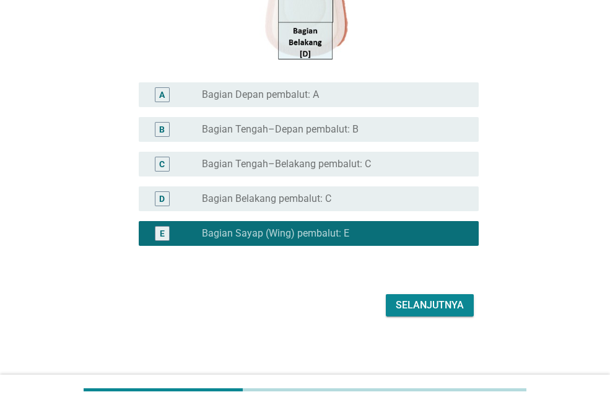
scroll to position [351, 0]
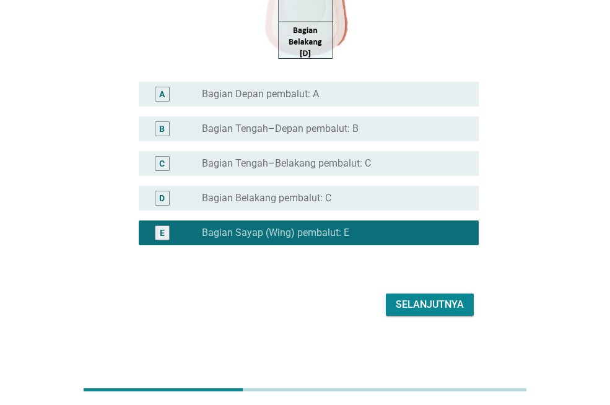
click at [330, 97] on div "radio_button_unchecked Bagian Depan pembalut: A" at bounding box center [330, 94] width 257 height 12
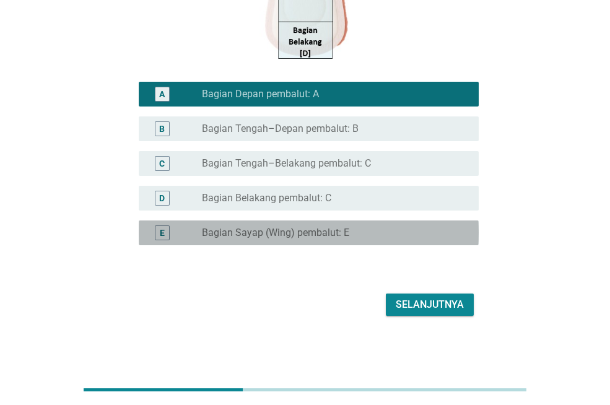
click at [350, 236] on div "radio_button_unchecked Bagian Sayap (Wing) pembalut: E" at bounding box center [330, 233] width 257 height 12
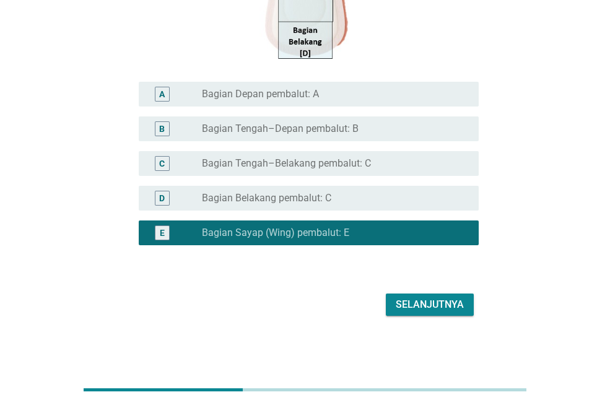
click at [414, 307] on div "Selanjutnya" at bounding box center [430, 304] width 68 height 15
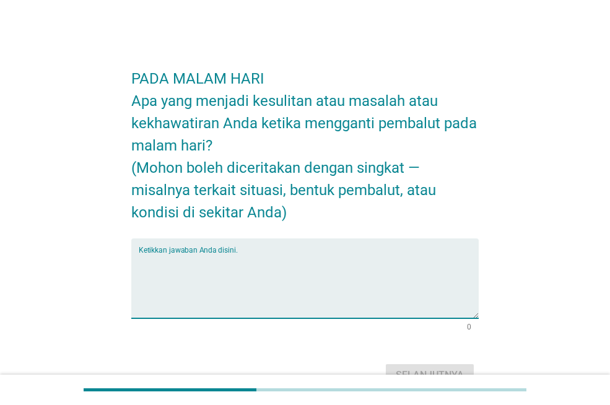
click at [361, 260] on textarea "Ketikkan jawaban Anda disini." at bounding box center [309, 285] width 340 height 65
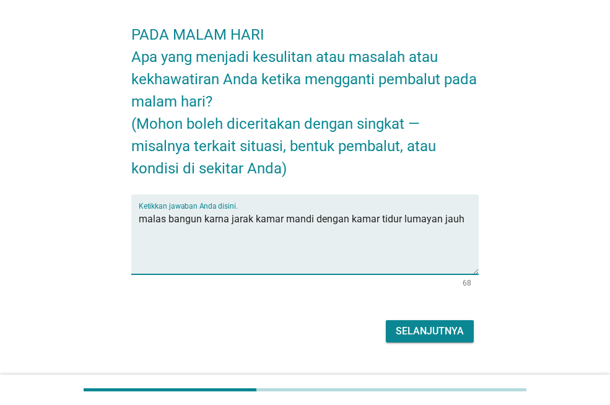
scroll to position [70, 0]
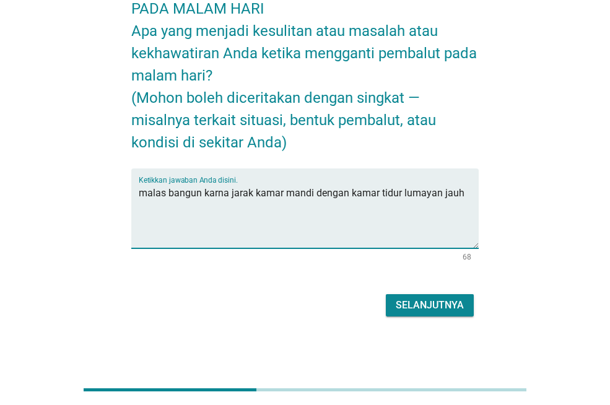
type textarea "malas bangun karna jarak kamar mandi dengan kamar tidur lumayan jauh"
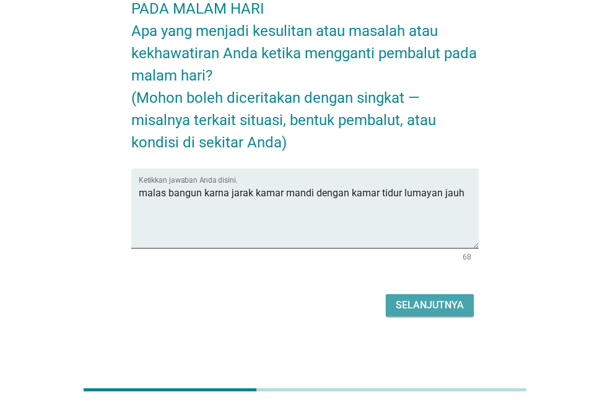
click at [415, 305] on div "Selanjutnya" at bounding box center [430, 305] width 68 height 15
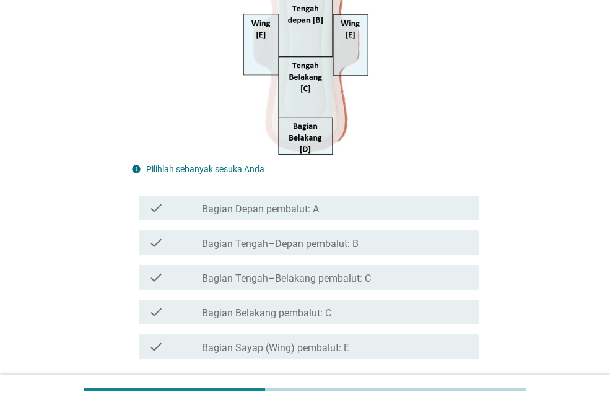
scroll to position [372, 0]
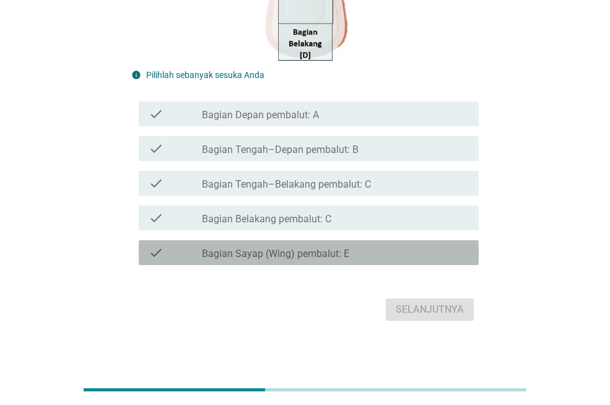
click at [342, 247] on div "check_box_outline_blank Bagian Sayap (Wing) pembalut: E" at bounding box center [335, 252] width 267 height 15
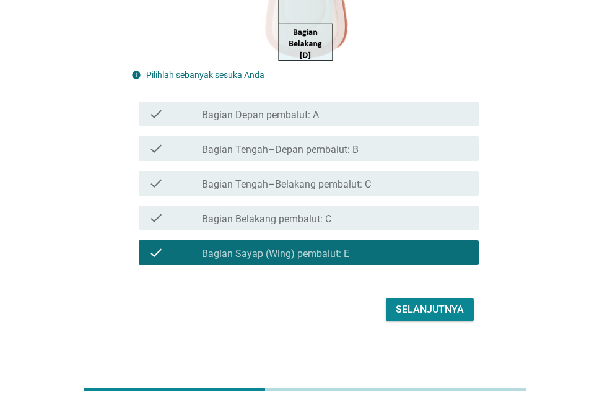
click at [336, 116] on div "check_box_outline_blank Bagian Depan pembalut: A" at bounding box center [335, 114] width 267 height 15
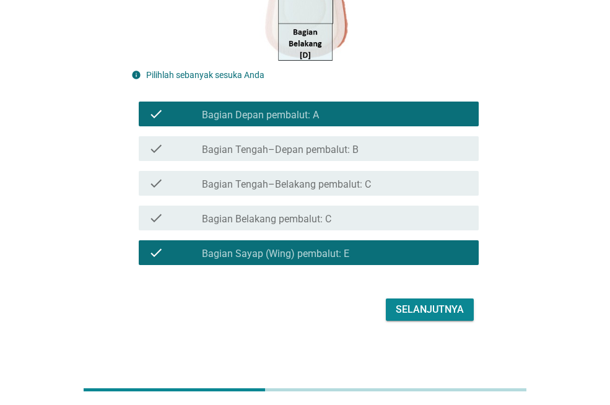
click at [366, 225] on div "check_box_outline_blank Bagian Belakang pembalut: C" at bounding box center [335, 218] width 267 height 15
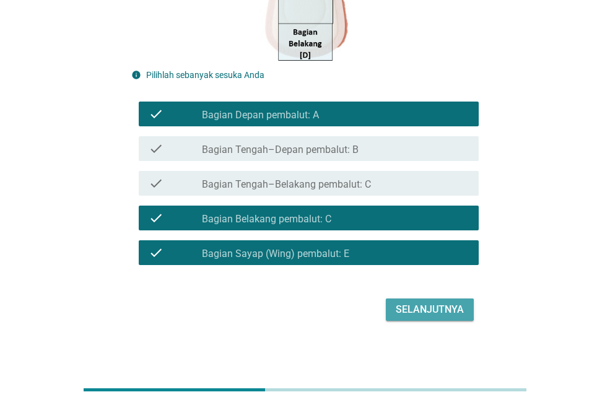
click at [424, 302] on div "Selanjutnya" at bounding box center [430, 309] width 68 height 15
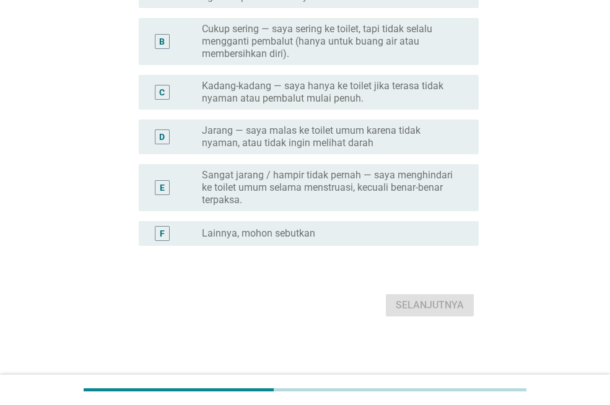
scroll to position [0, 0]
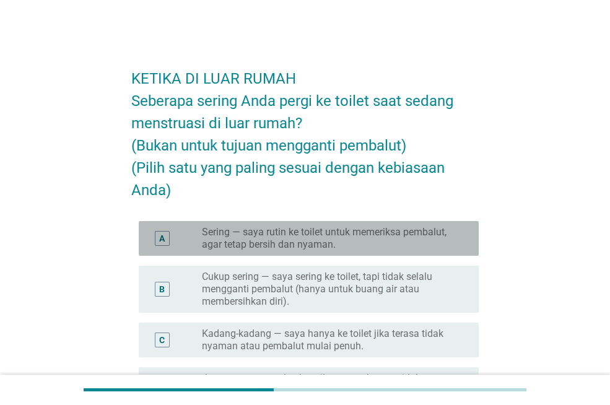
click at [378, 233] on label "Sering — saya rutin ke toilet untuk memeriksa pembalut, agar tetap bersih dan n…" at bounding box center [330, 238] width 257 height 25
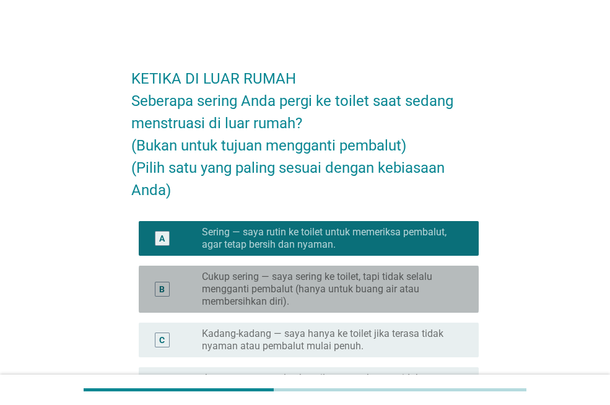
click at [370, 286] on label "Cukup sering — saya sering ke toilet, tapi tidak selalu mengganti pembalut (han…" at bounding box center [330, 289] width 257 height 37
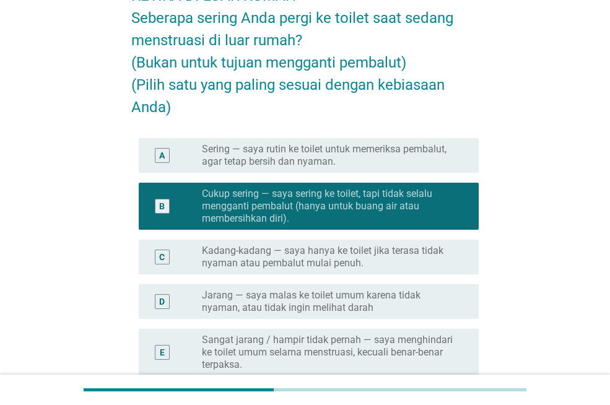
scroll to position [62, 0]
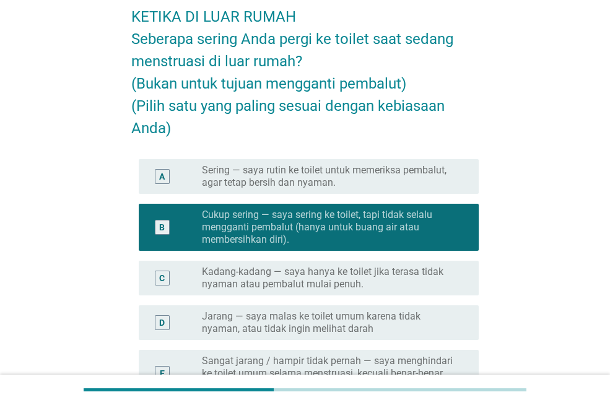
click at [354, 188] on label "Sering — saya rutin ke toilet untuk memeriksa pembalut, agar tetap bersih dan n…" at bounding box center [330, 176] width 257 height 25
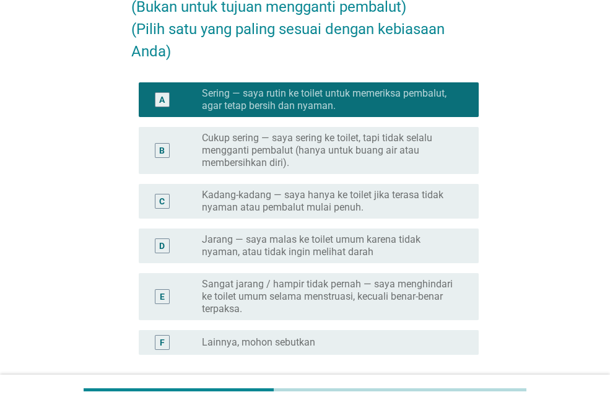
scroll to position [248, 0]
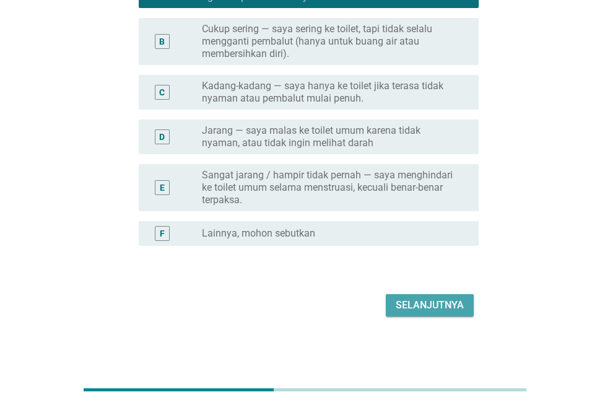
click at [427, 307] on div "Selanjutnya" at bounding box center [430, 305] width 68 height 15
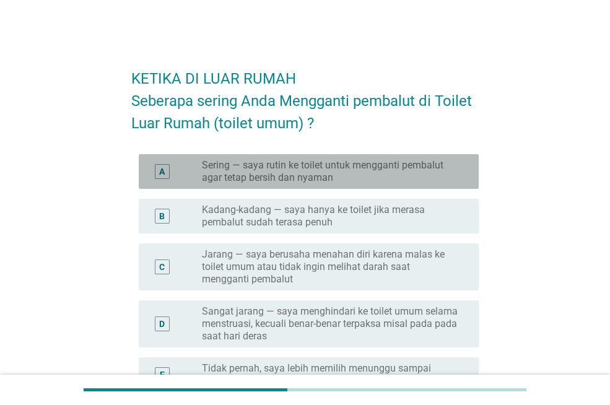
click at [354, 173] on label "Sering — saya rutin ke toilet untuk mengganti pembalut agar tetap bersih dan ny…" at bounding box center [330, 171] width 257 height 25
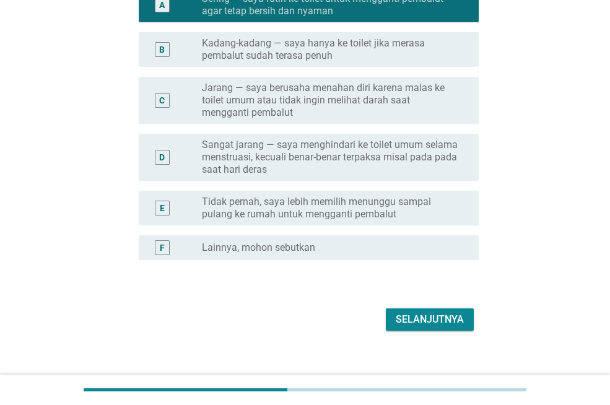
scroll to position [181, 0]
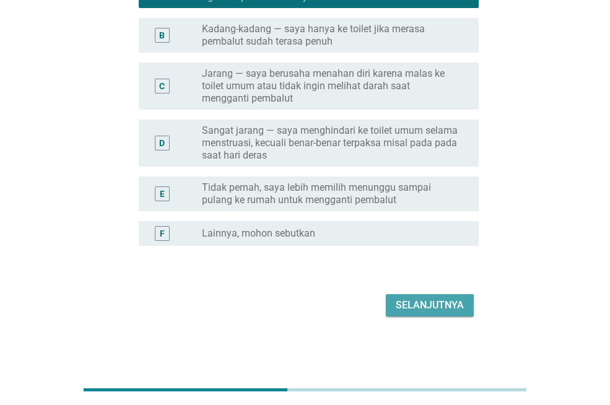
click at [449, 309] on div "Selanjutnya" at bounding box center [430, 305] width 68 height 15
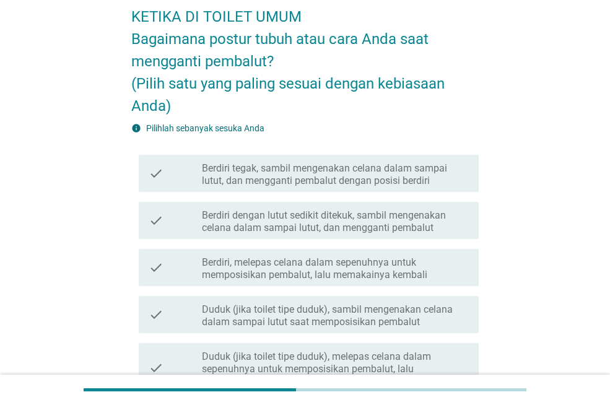
scroll to position [124, 0]
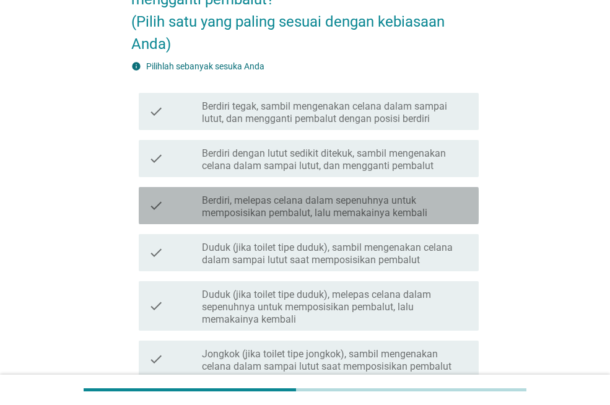
click at [380, 217] on label "Berdiri, melepas celana dalam sepenuhnya untuk memposisikan pembalut, lalu mema…" at bounding box center [335, 207] width 267 height 25
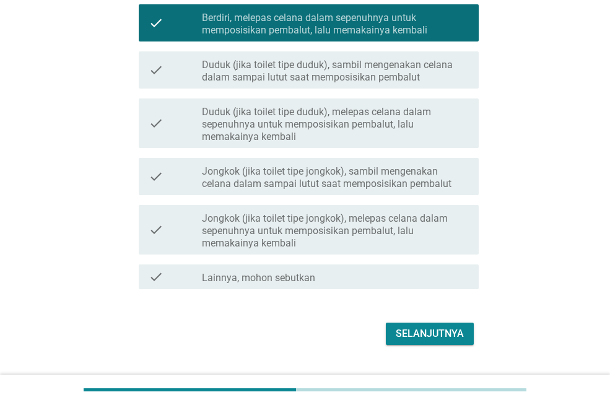
scroll to position [310, 0]
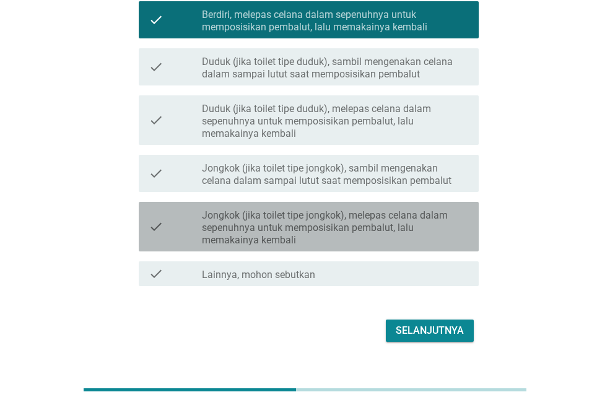
click at [392, 230] on label "Jongkok (jika toilet tipe jongkok), melepas celana dalam sepenuhnya untuk mempo…" at bounding box center [335, 227] width 267 height 37
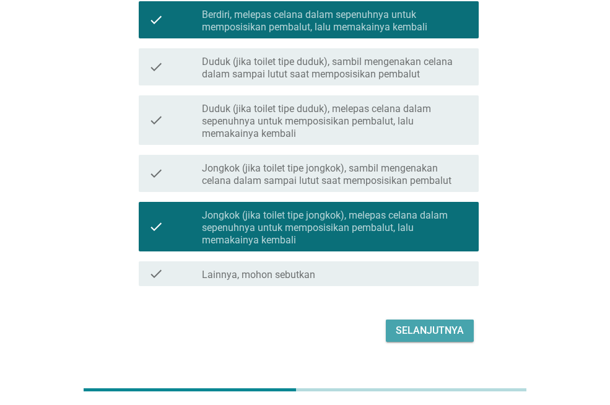
click at [444, 327] on div "Selanjutnya" at bounding box center [430, 330] width 68 height 15
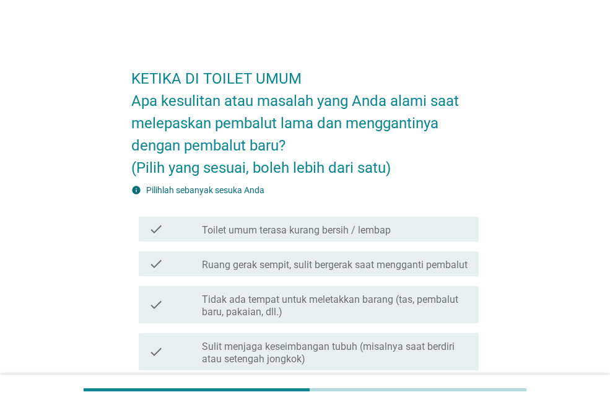
click at [372, 239] on div "check check_box_outline_blank Toilet umum terasa kurang bersih / lembap" at bounding box center [309, 229] width 340 height 25
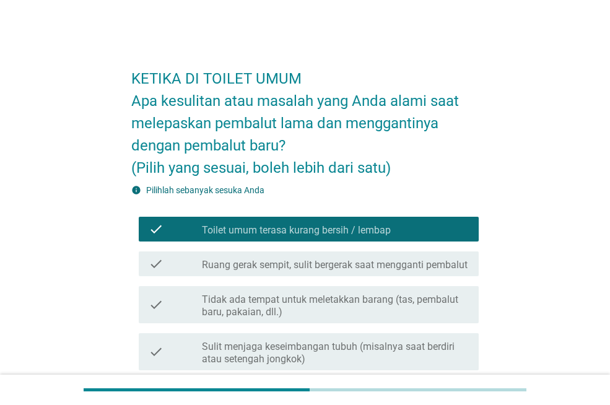
click at [367, 271] on label "Ruang gerak sempit, sulit bergerak saat mengganti pembalut" at bounding box center [335, 265] width 266 height 12
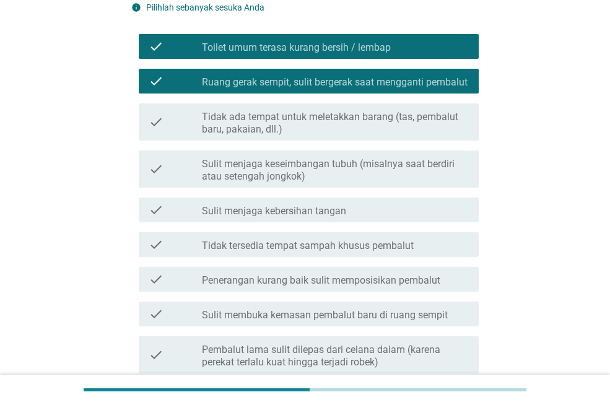
scroll to position [186, 0]
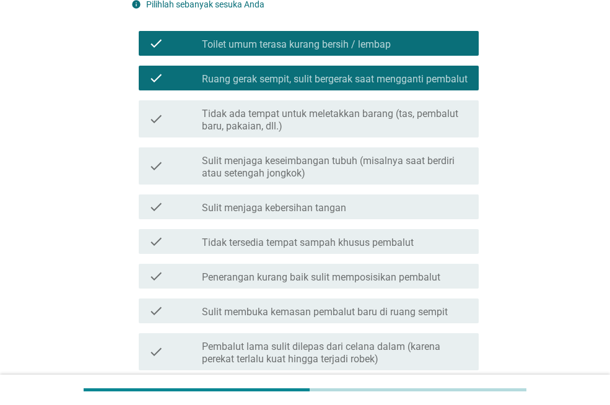
click at [368, 249] on label "Tidak tersedia tempat sampah khusus pembalut" at bounding box center [308, 243] width 212 height 12
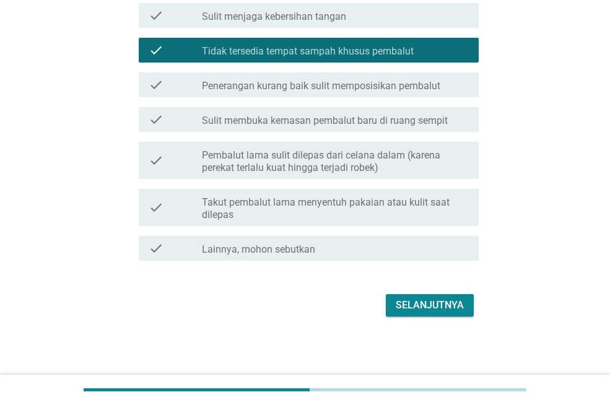
scroll to position [390, 0]
click at [436, 301] on div "Selanjutnya" at bounding box center [430, 305] width 68 height 15
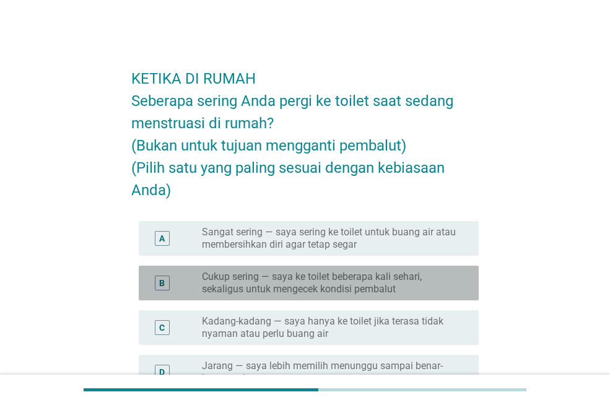
click at [390, 277] on label "Cukup sering — saya ke toilet beberapa kali sehari, sekaligus untuk mengecek ko…" at bounding box center [330, 283] width 257 height 25
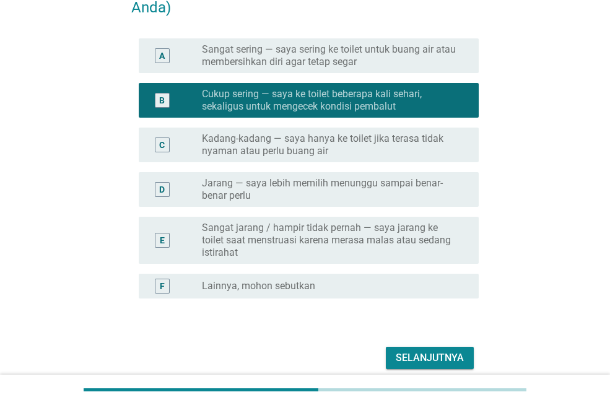
scroll to position [186, 0]
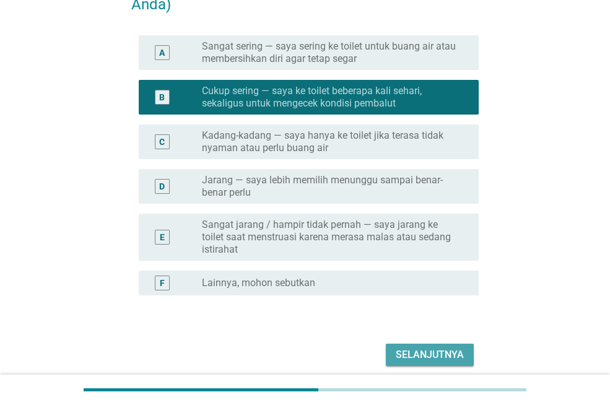
click at [434, 348] on div "Selanjutnya" at bounding box center [430, 355] width 68 height 15
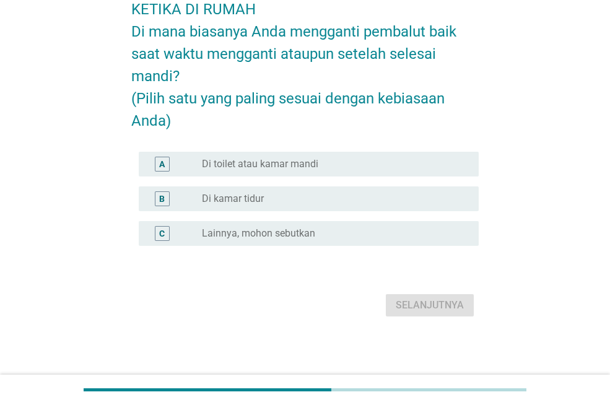
scroll to position [0, 0]
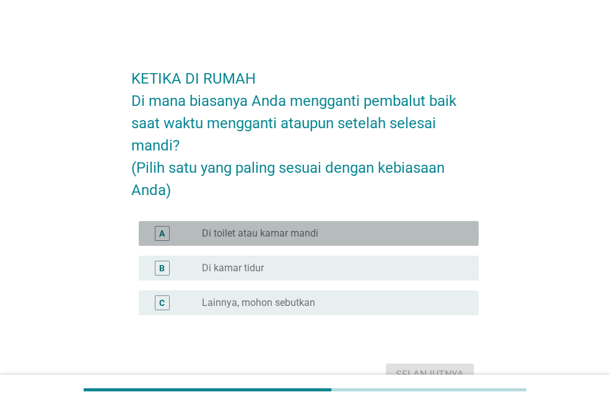
click at [356, 240] on div "radio_button_unchecked Di toilet atau kamar mandi" at bounding box center [335, 233] width 267 height 15
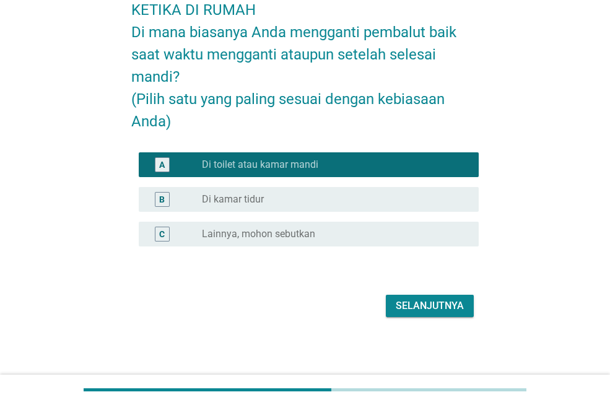
scroll to position [69, 0]
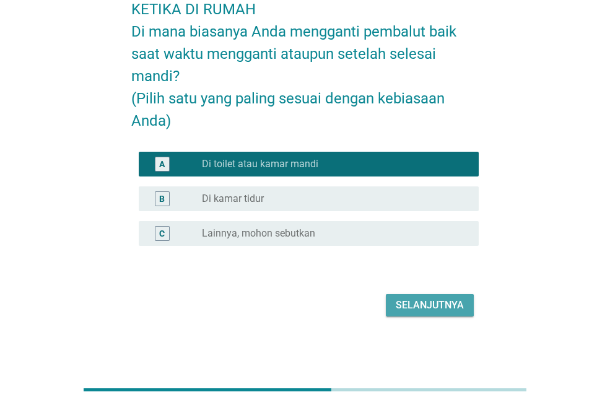
click at [440, 304] on div "Selanjutnya" at bounding box center [430, 305] width 68 height 15
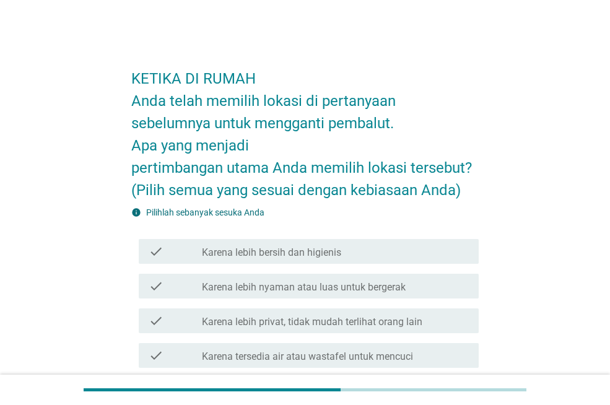
scroll to position [62, 0]
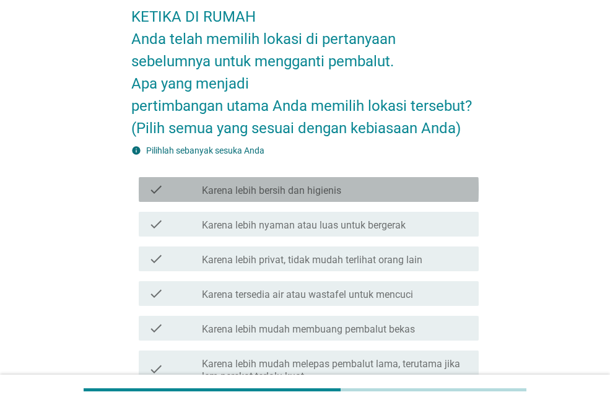
click at [364, 184] on div "check_box_outline_blank Karena lebih bersih dan higienis" at bounding box center [335, 189] width 267 height 15
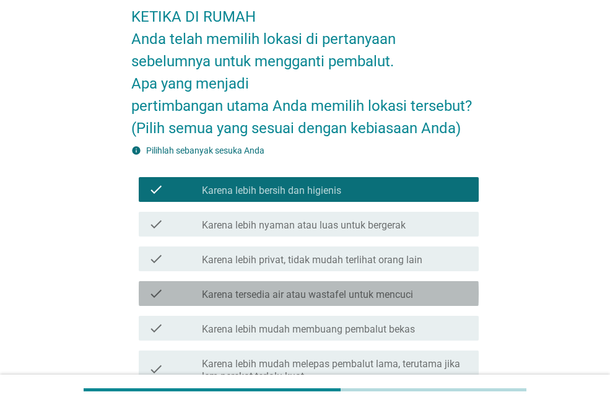
click at [405, 289] on label "Karena tersedia air atau wastafel untuk mencuci" at bounding box center [307, 295] width 211 height 12
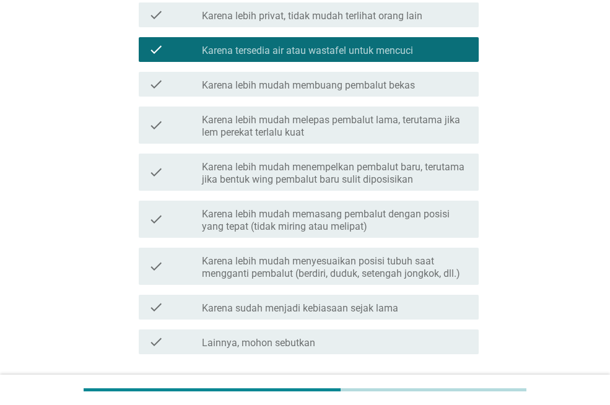
scroll to position [310, 0]
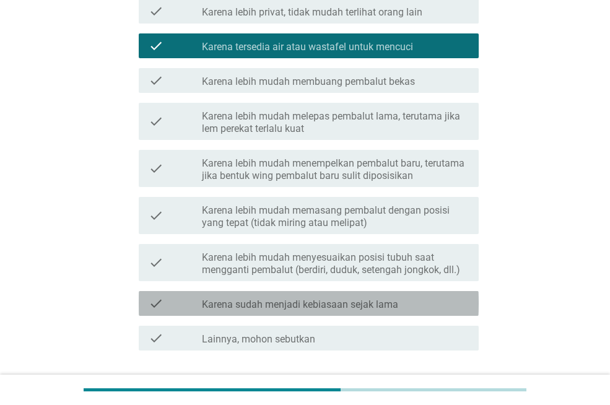
click at [403, 297] on div "check_box_outline_blank Karena sudah menjadi kebiasaan sejak lama" at bounding box center [335, 303] width 267 height 15
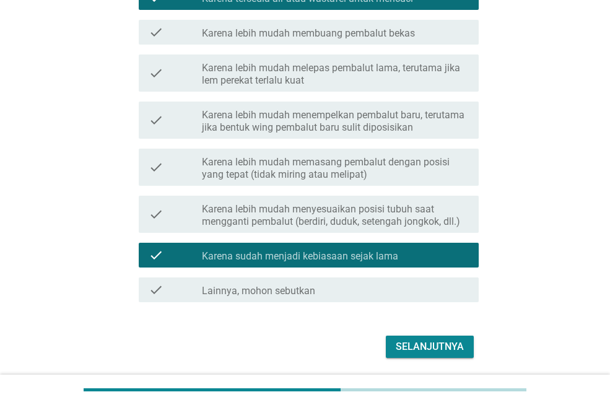
scroll to position [400, 0]
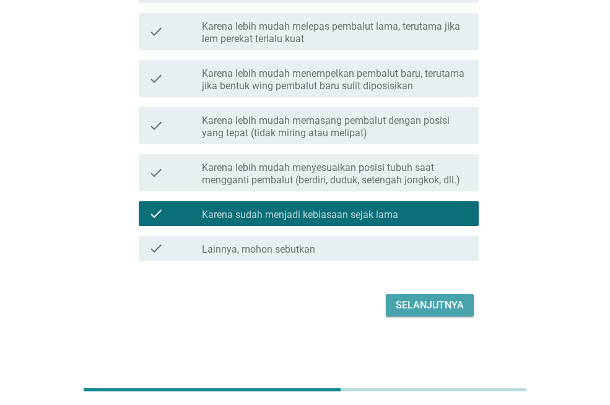
click at [445, 301] on div "Selanjutnya" at bounding box center [430, 305] width 68 height 15
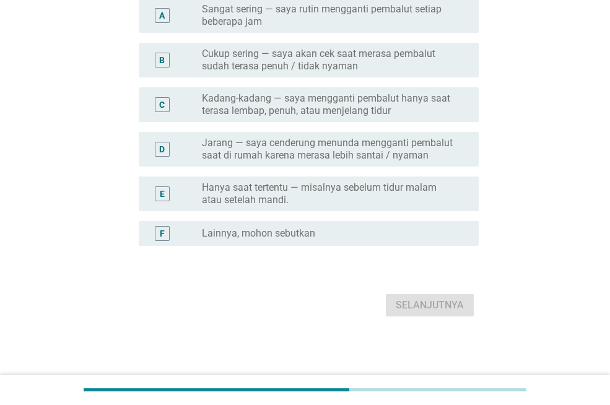
scroll to position [0, 0]
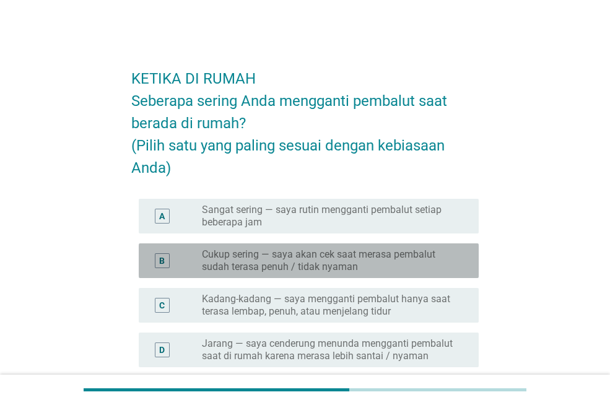
click at [416, 258] on label "Cukup sering — saya akan cek saat merasa pembalut sudah terasa penuh / tidak ny…" at bounding box center [330, 260] width 257 height 25
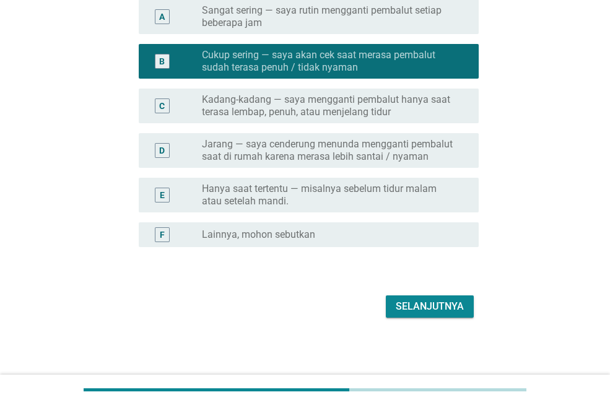
scroll to position [201, 0]
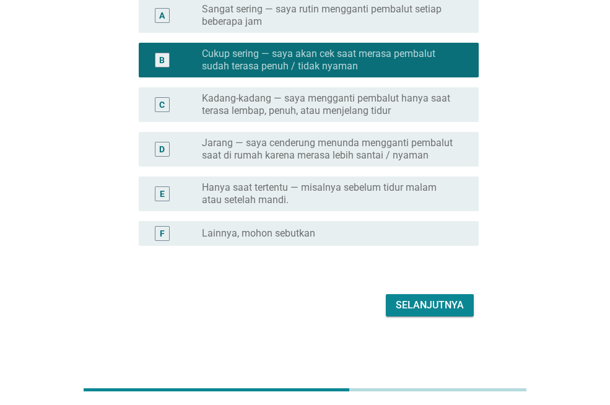
click at [445, 294] on button "Selanjutnya" at bounding box center [430, 305] width 88 height 22
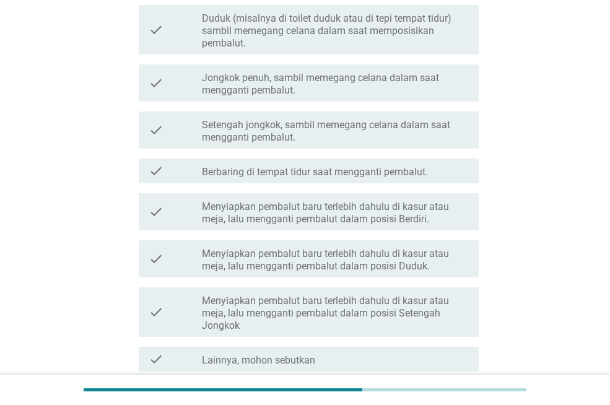
scroll to position [310, 0]
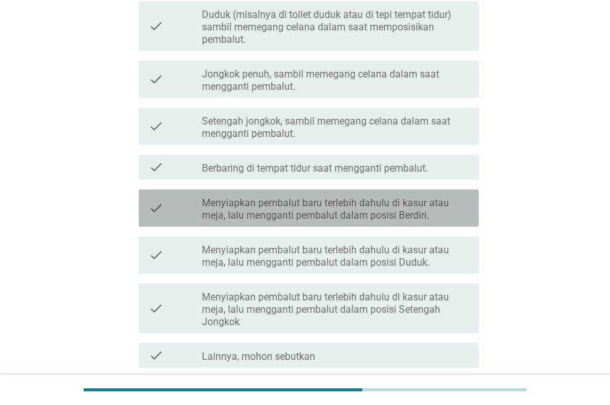
click at [392, 208] on label "Menyiapkan pembalut baru terlebih dahulu di kasur atau meja, lalu mengganti pem…" at bounding box center [335, 209] width 267 height 25
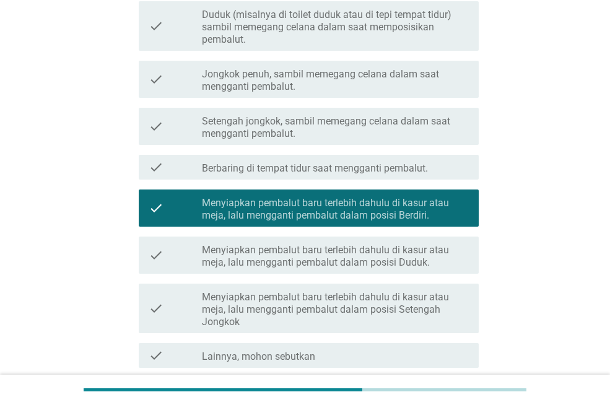
click at [383, 300] on label "Menyiapkan pembalut baru terlebih dahulu di kasur atau meja, lalu mengganti pem…" at bounding box center [335, 309] width 267 height 37
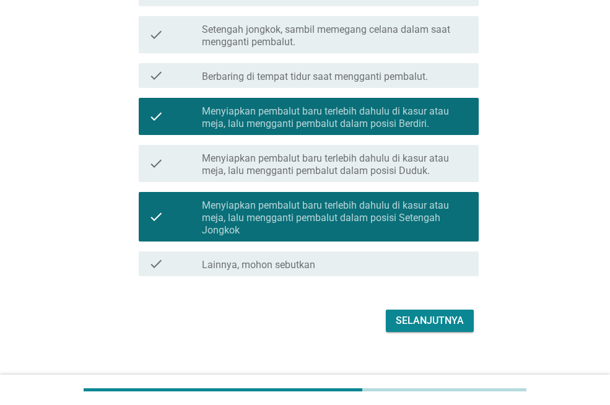
scroll to position [417, 0]
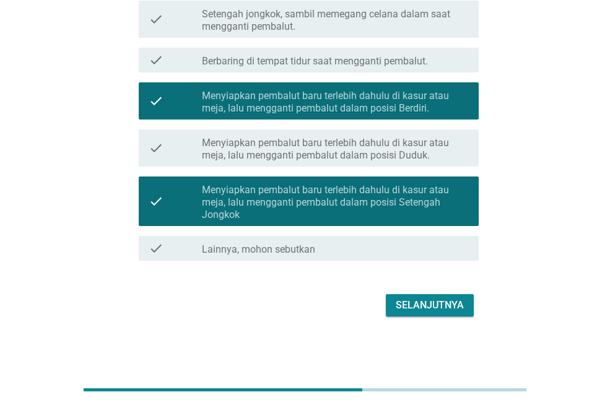
click at [435, 313] on button "Selanjutnya" at bounding box center [430, 305] width 88 height 22
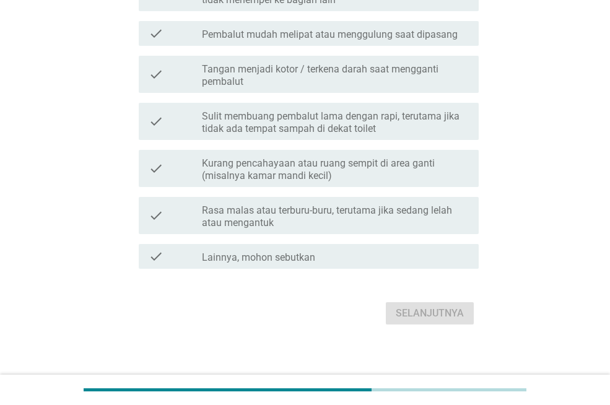
scroll to position [499, 0]
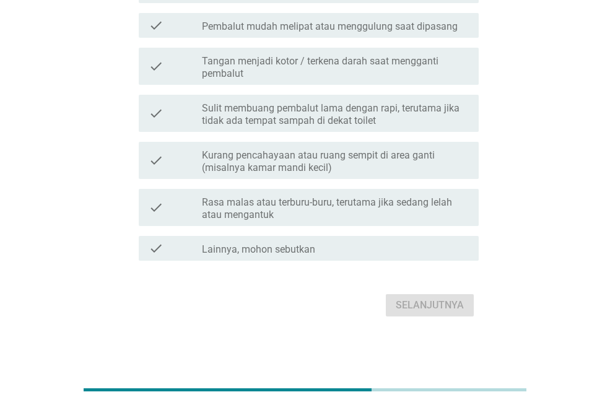
click at [411, 204] on label "Rasa malas atau terburu-buru, terutama jika sedang lelah atau mengantuk" at bounding box center [335, 208] width 267 height 25
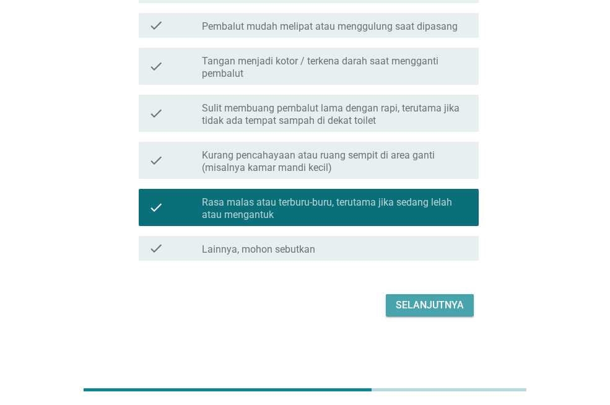
click at [437, 298] on div "Selanjutnya" at bounding box center [430, 305] width 68 height 15
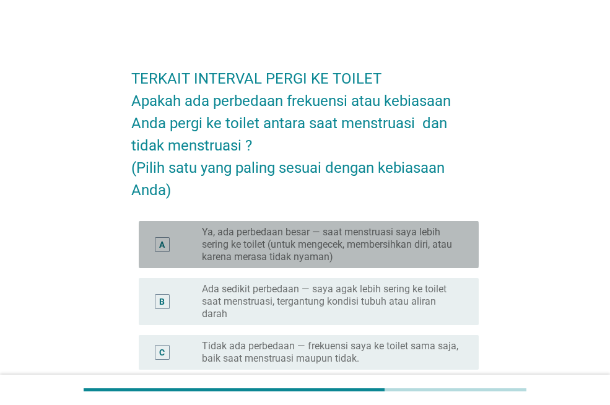
click at [229, 235] on label "Ya, ada perbedaan besar — saat menstruasi saya lebih sering ke toilet (untuk me…" at bounding box center [330, 244] width 257 height 37
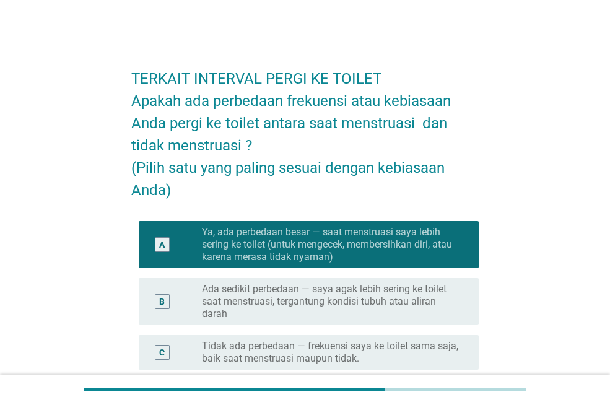
scroll to position [238, 0]
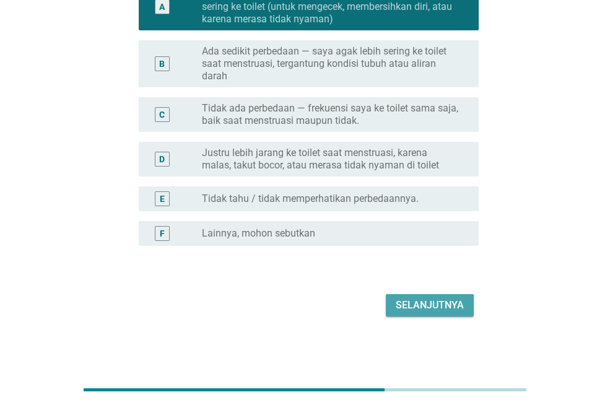
click at [456, 297] on button "Selanjutnya" at bounding box center [430, 305] width 88 height 22
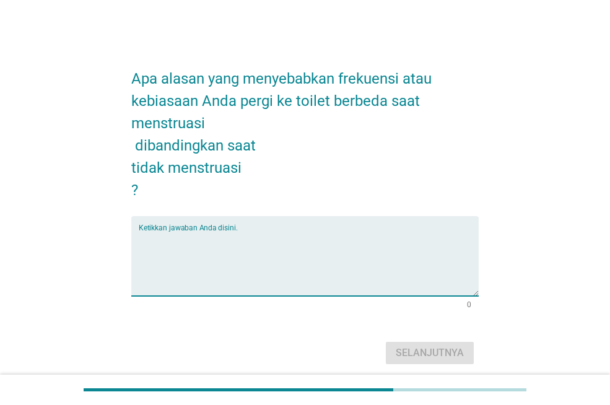
click at [381, 250] on textarea "Ketikkan jawaban Anda disini." at bounding box center [309, 263] width 340 height 65
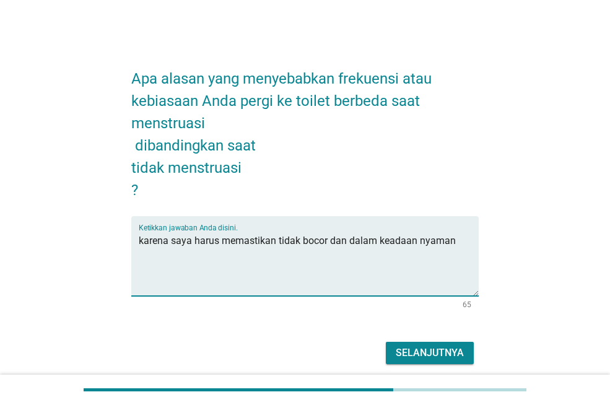
type textarea "karena saya harus memastikan tidak bocor dan dalam keadaan nyaman"
click at [441, 364] on button "Selanjutnya" at bounding box center [430, 353] width 88 height 22
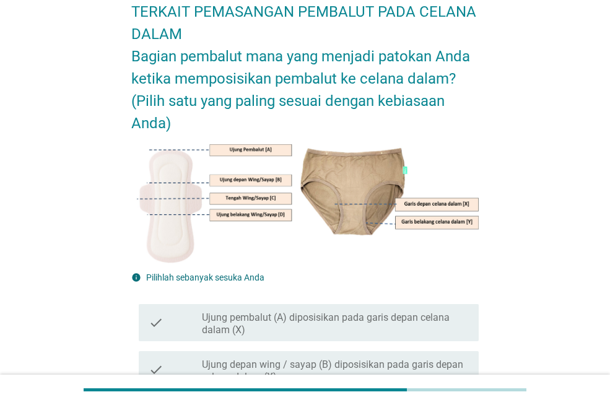
scroll to position [62, 0]
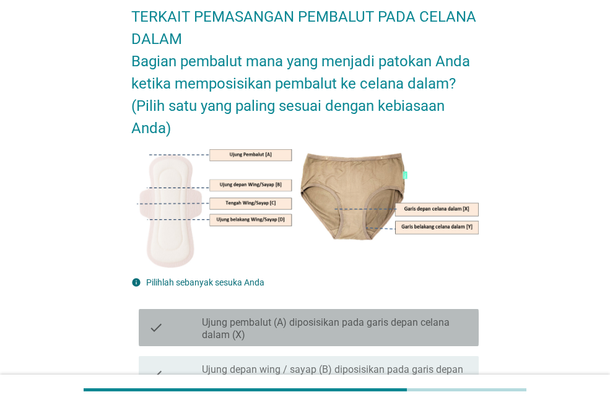
click at [340, 312] on div "check check_box_outline_blank Ujung pembalut (A) diposisikan pada garis depan c…" at bounding box center [309, 327] width 340 height 37
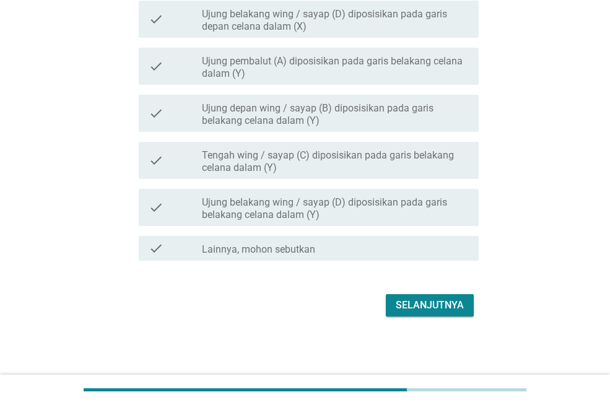
scroll to position [512, 0]
click at [434, 302] on div "Selanjutnya" at bounding box center [430, 304] width 68 height 15
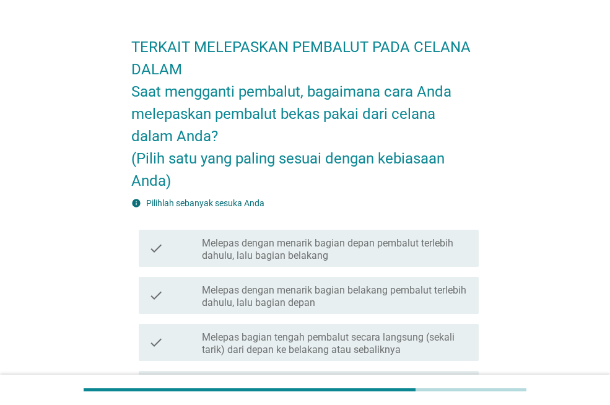
scroll to position [62, 0]
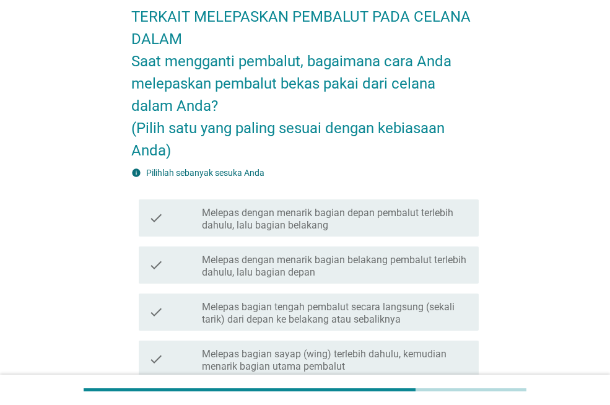
click at [383, 211] on label "Melepas dengan menarik bagian depan pembalut terlebih dahulu, lalu bagian belak…" at bounding box center [335, 219] width 267 height 25
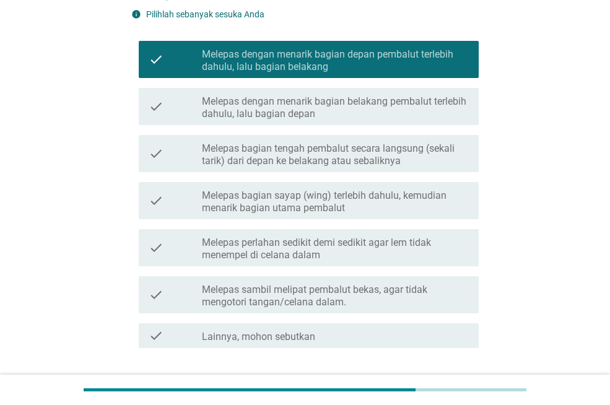
scroll to position [308, 0]
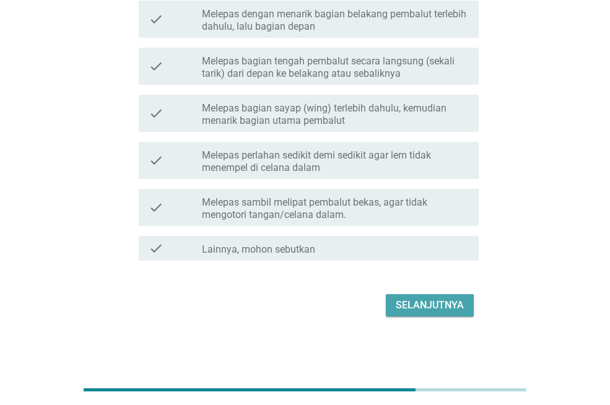
click at [449, 305] on div "Selanjutnya" at bounding box center [430, 305] width 68 height 15
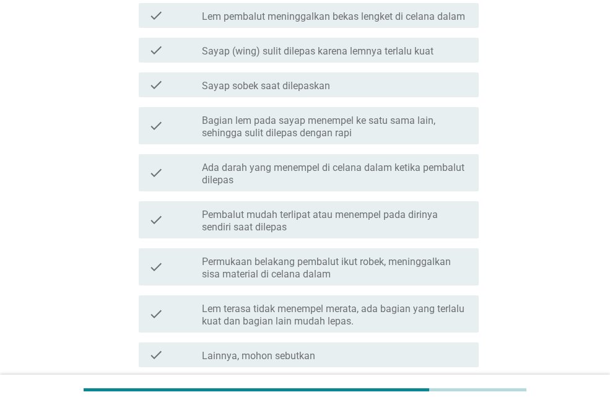
scroll to position [0, 0]
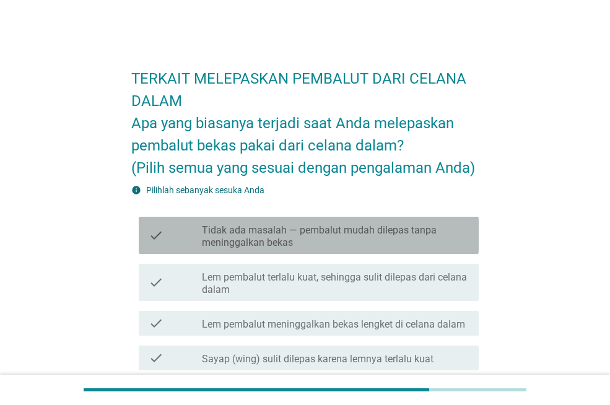
click at [435, 243] on label "Tidak ada masalah — pembalut mudah dilepas tanpa meninggalkan bekas" at bounding box center [335, 236] width 267 height 25
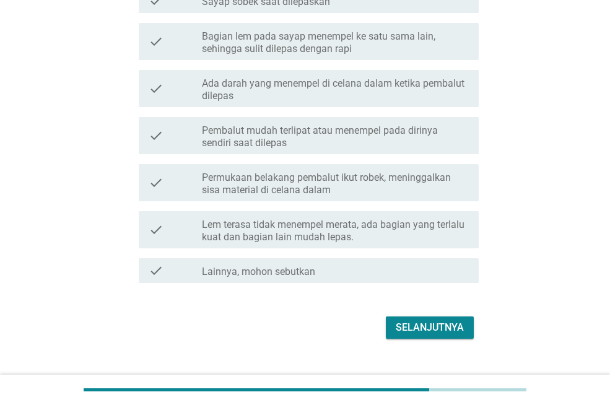
scroll to position [414, 0]
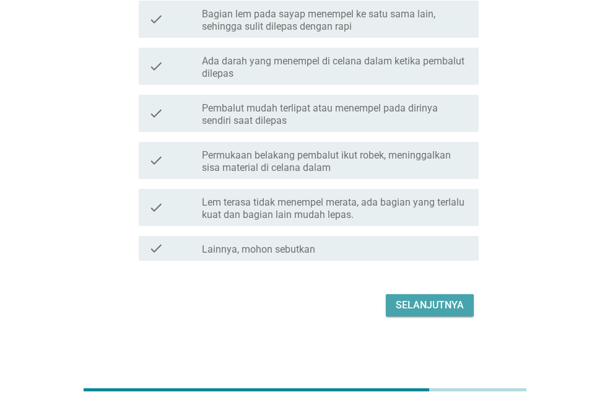
click at [440, 312] on div "Selanjutnya" at bounding box center [430, 305] width 68 height 15
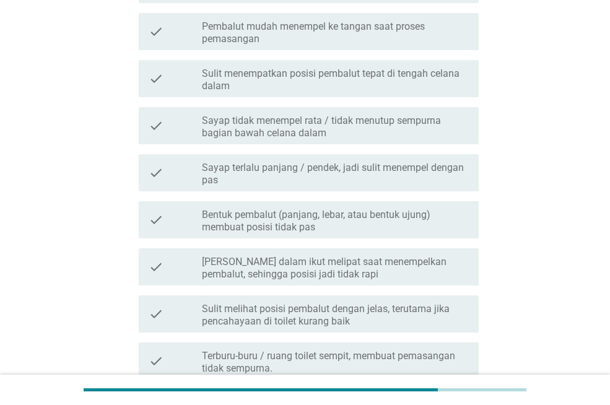
scroll to position [0, 0]
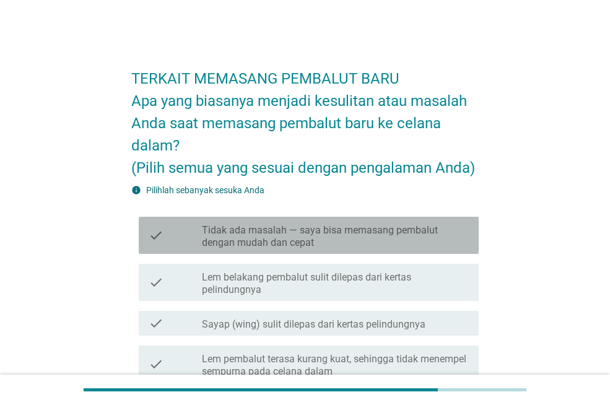
click at [426, 238] on label "Tidak ada masalah — saya bisa memasang pembalut dengan mudah dan cepat" at bounding box center [335, 236] width 267 height 25
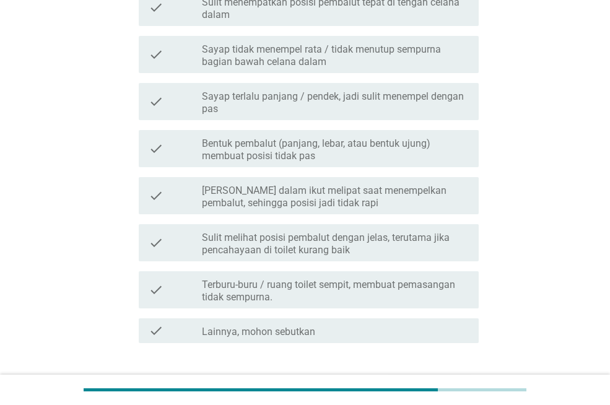
scroll to position [568, 0]
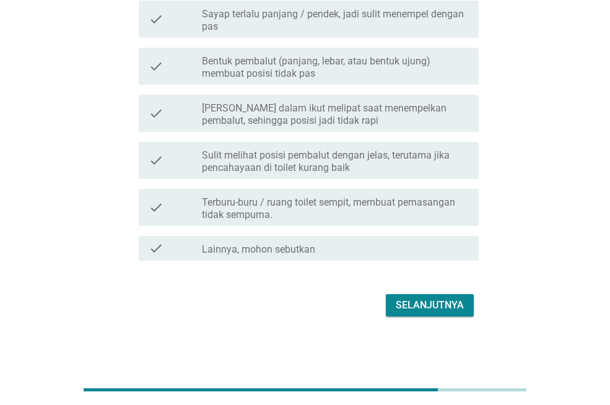
click at [441, 310] on div "Selanjutnya" at bounding box center [430, 305] width 68 height 15
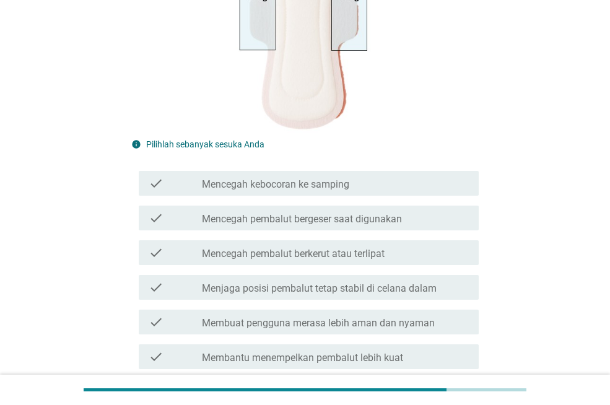
scroll to position [248, 0]
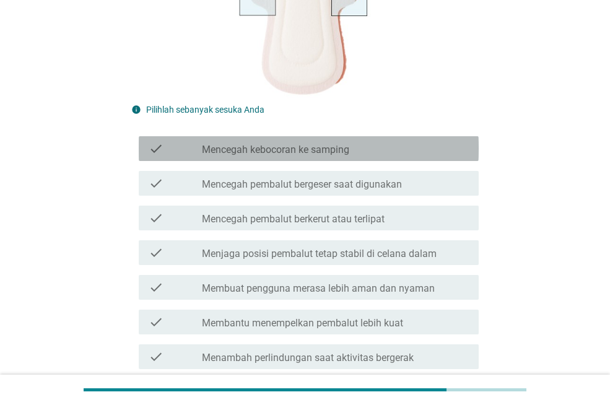
click at [411, 145] on div "check_box_outline_blank Mencegah kebocoran ke samping" at bounding box center [335, 148] width 267 height 15
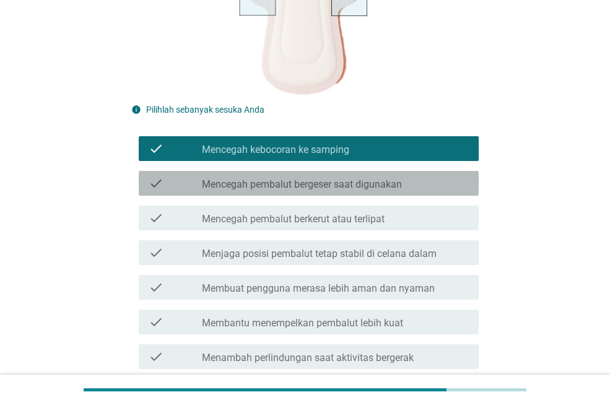
click at [411, 182] on div "check_box_outline_blank Mencegah pembalut bergeser saat digunakan" at bounding box center [335, 183] width 267 height 15
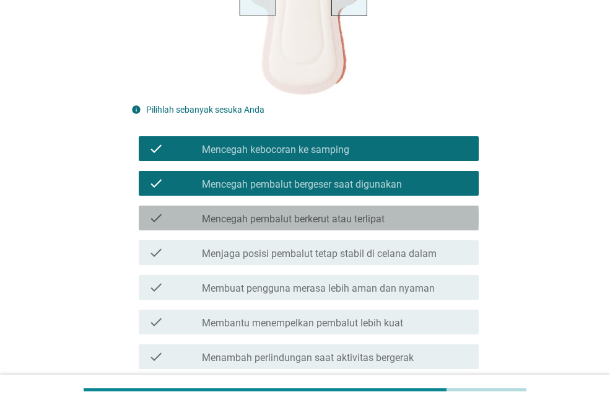
click at [435, 222] on div "check_box_outline_blank Mencegah pembalut berkerut atau terlipat" at bounding box center [335, 218] width 267 height 15
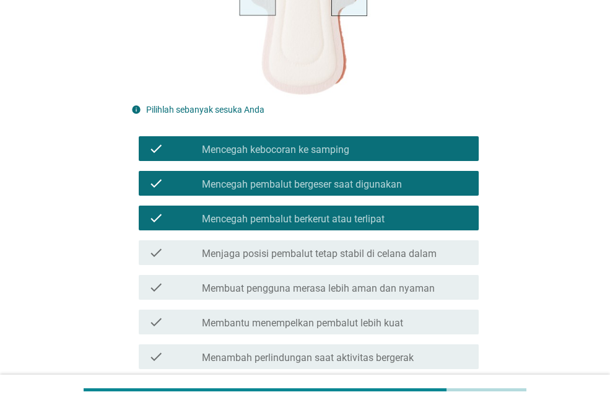
click at [437, 252] on div "check_box_outline_blank Menjaga posisi pembalut tetap stabil di celana dalam" at bounding box center [335, 252] width 267 height 15
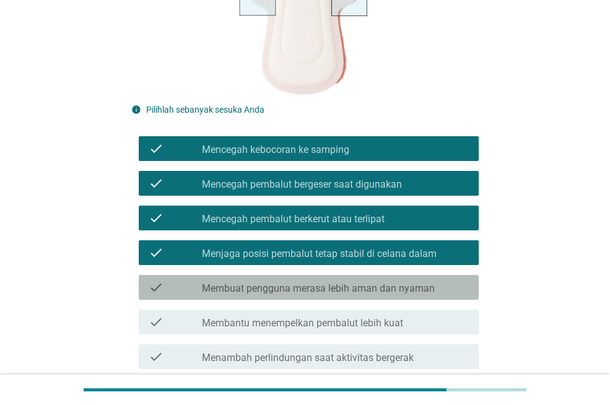
click at [434, 282] on div "check_box_outline_blank Membuat pengguna merasa lebih aman dan nyaman" at bounding box center [335, 287] width 267 height 15
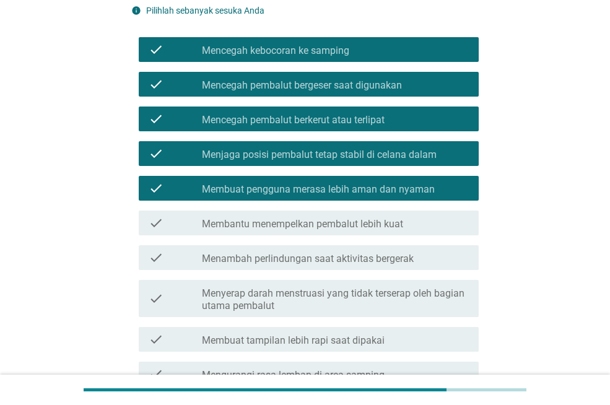
scroll to position [372, 0]
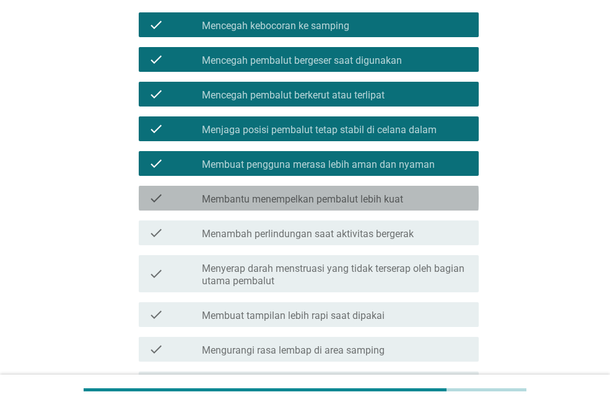
click at [430, 195] on div "check_box_outline_blank Membantu menempelkan pembalut lebih kuat" at bounding box center [335, 198] width 267 height 15
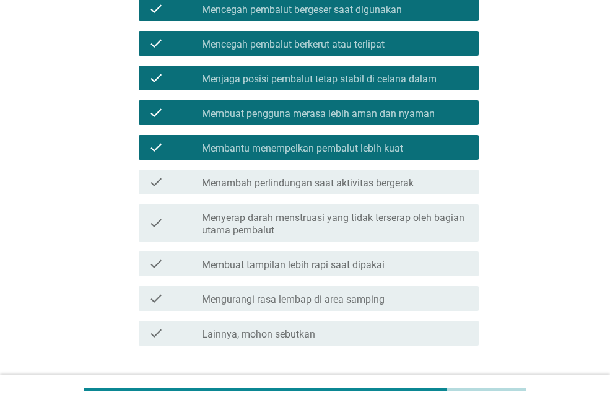
scroll to position [434, 0]
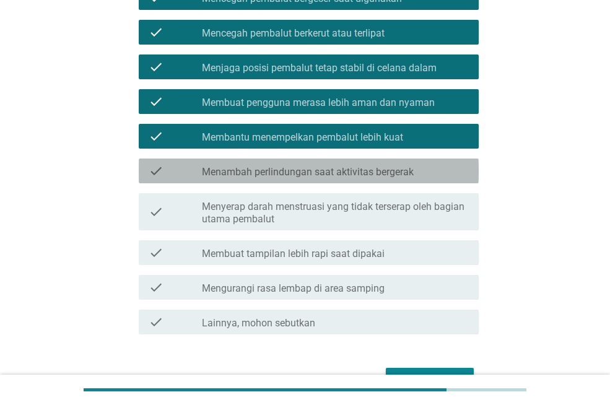
click at [424, 175] on div "check_box_outline_blank Menambah perlindungan saat aktivitas bergerak" at bounding box center [335, 171] width 267 height 15
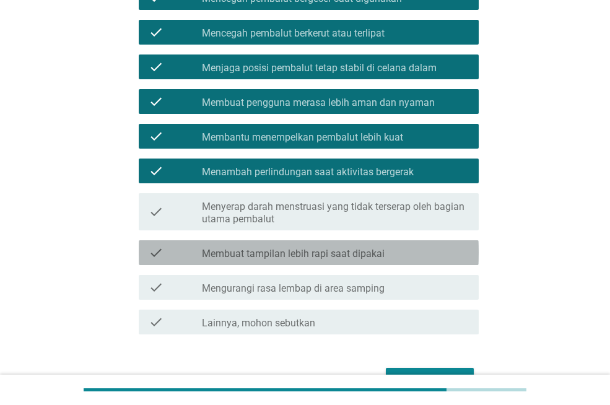
click at [437, 254] on div "check_box_outline_blank Membuat tampilan lebih rapi saat dipakai" at bounding box center [335, 252] width 267 height 15
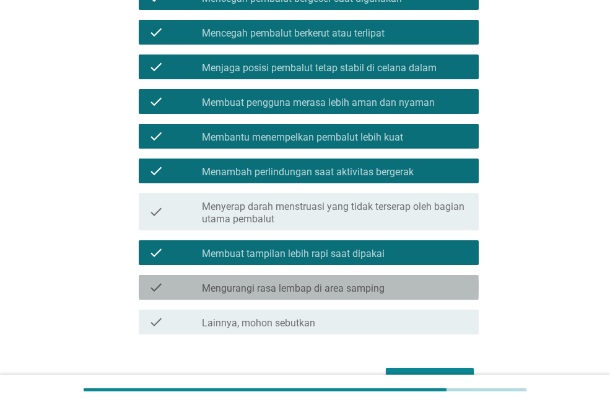
click at [437, 279] on div "check check_box_outline_blank Mengurangi rasa lembap di area samping" at bounding box center [309, 287] width 340 height 25
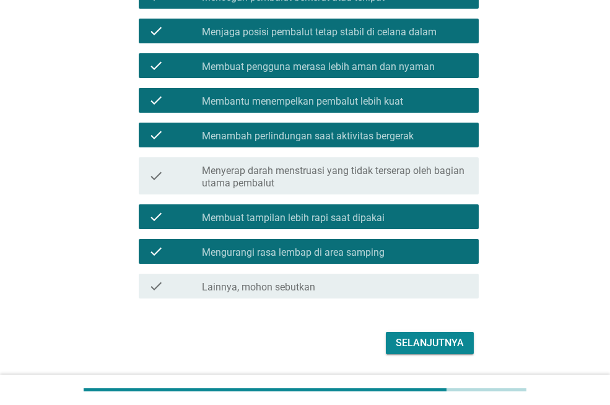
scroll to position [508, 0]
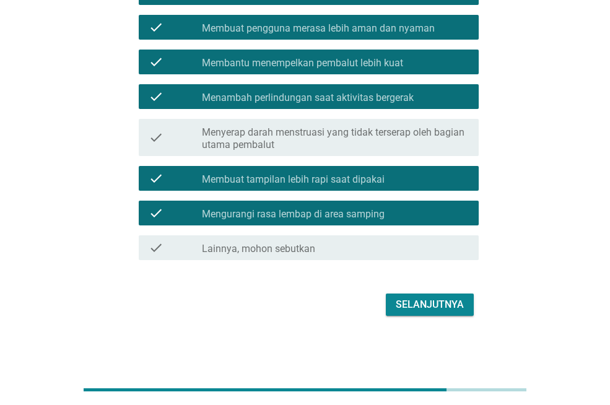
click at [435, 320] on div "Selanjutnya" at bounding box center [305, 305] width 348 height 30
click at [431, 291] on div "Selanjutnya" at bounding box center [305, 305] width 348 height 30
click at [432, 296] on button "Selanjutnya" at bounding box center [430, 305] width 88 height 22
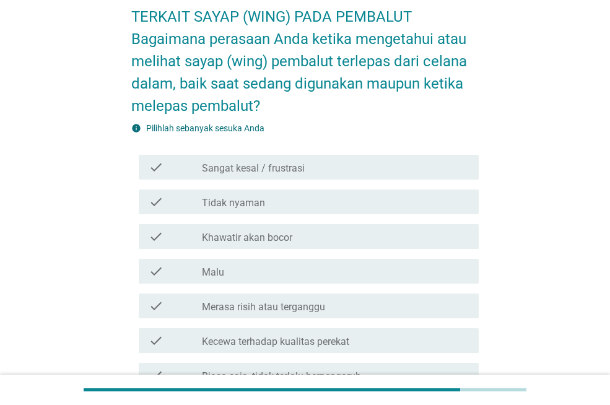
scroll to position [124, 0]
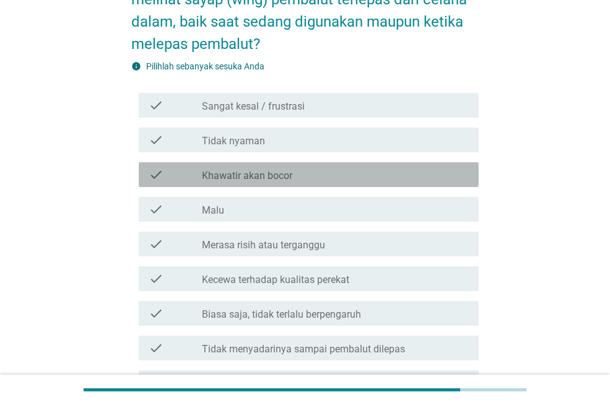
click at [300, 175] on div "check_box_outline_blank Khawatir akan bocor" at bounding box center [335, 174] width 267 height 15
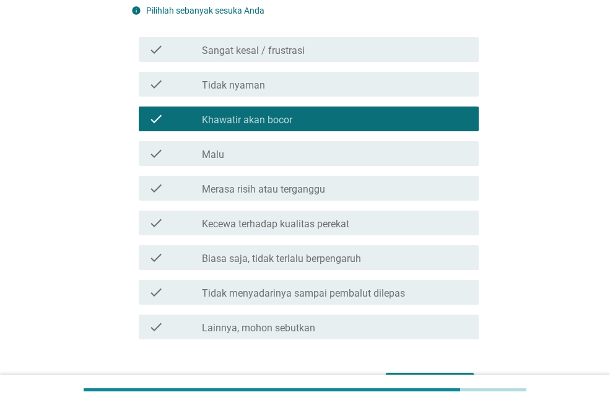
scroll to position [248, 0]
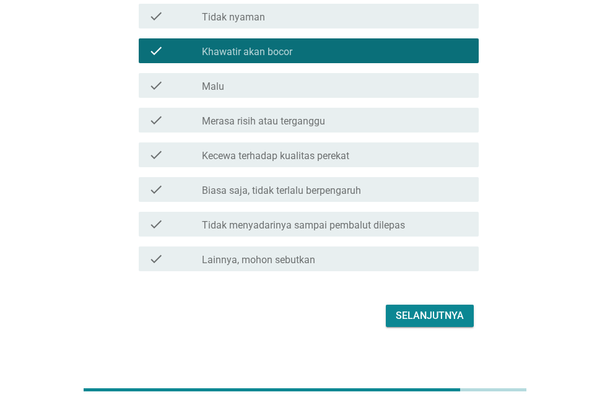
drag, startPoint x: 423, startPoint y: 328, endPoint x: 259, endPoint y: 208, distance: 203.0
click at [261, 229] on form "TERKAIT SAYAP (WING) PADA PEMBALUT Bagaimana perasaan Anda ketika mengetahui at…" at bounding box center [305, 68] width 348 height 523
click at [272, 258] on label "Lainnya, mohon sebutkan" at bounding box center [258, 260] width 113 height 12
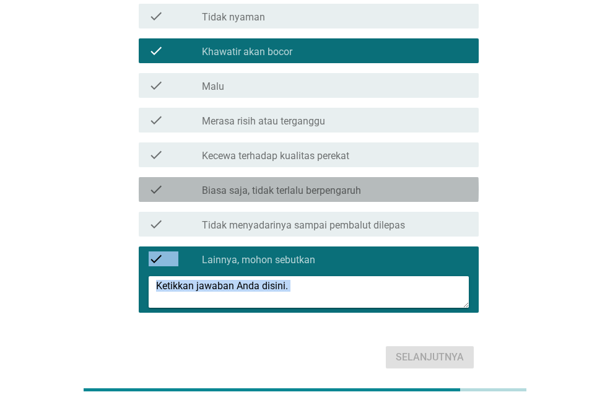
click at [323, 196] on label "Biasa saja, tidak terlalu berpengaruh" at bounding box center [281, 191] width 159 height 12
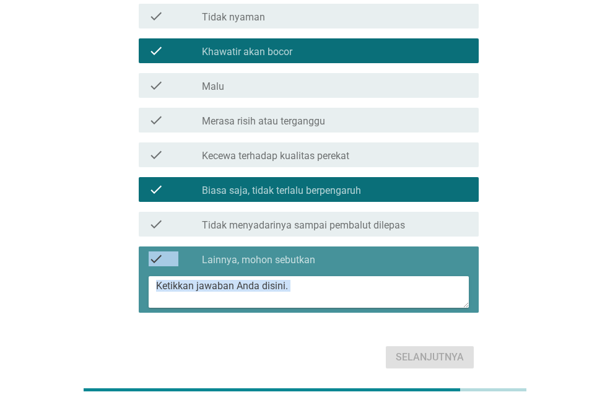
click at [312, 254] on label "Lainnya, mohon sebutkan" at bounding box center [258, 260] width 113 height 12
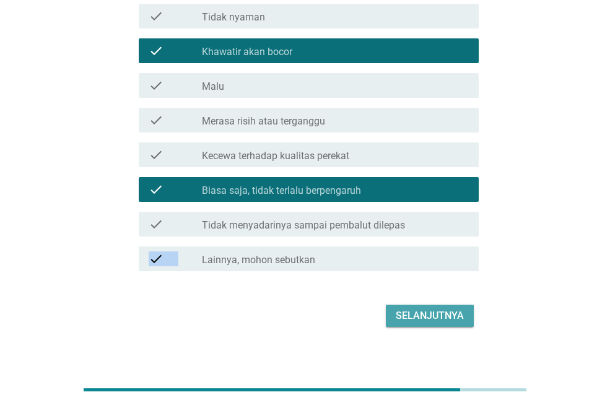
click at [455, 305] on button "Selanjutnya" at bounding box center [430, 316] width 88 height 22
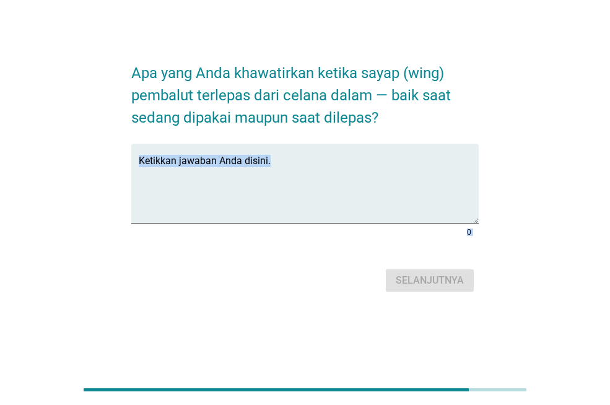
scroll to position [0, 0]
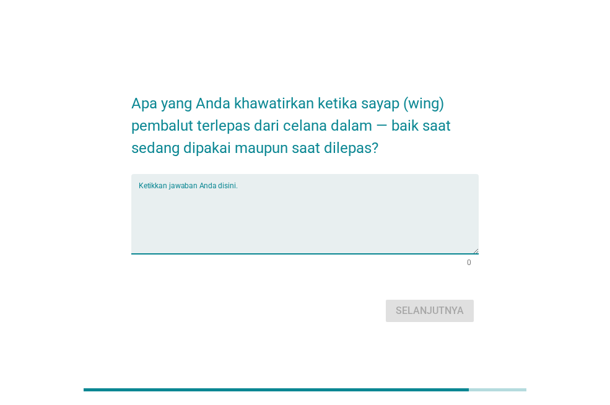
click at [332, 217] on textarea "Ketikkan jawaban Anda disini." at bounding box center [309, 221] width 340 height 65
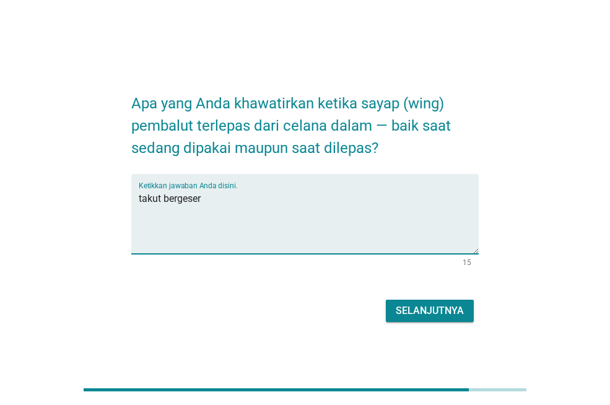
type textarea "takut bergeser"
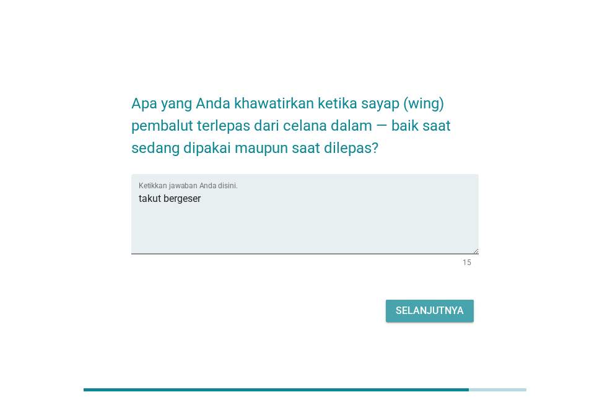
click at [452, 312] on div "Selanjutnya" at bounding box center [430, 311] width 68 height 15
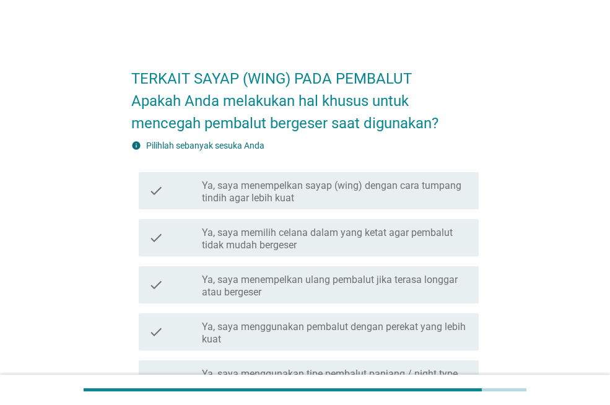
click at [284, 223] on div "check check_box_outline_blank Ya, saya memilih celana dalam yang ketat agar pem…" at bounding box center [309, 237] width 340 height 37
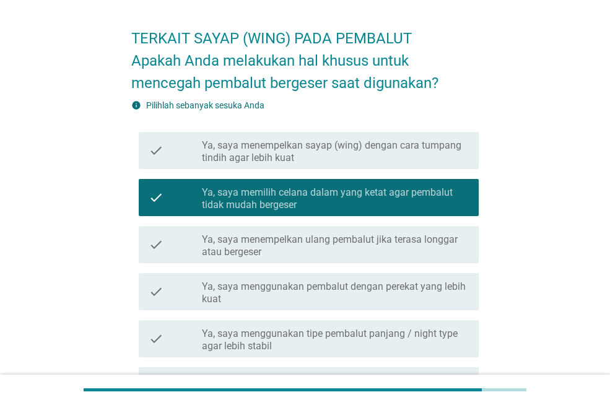
scroll to position [62, 0]
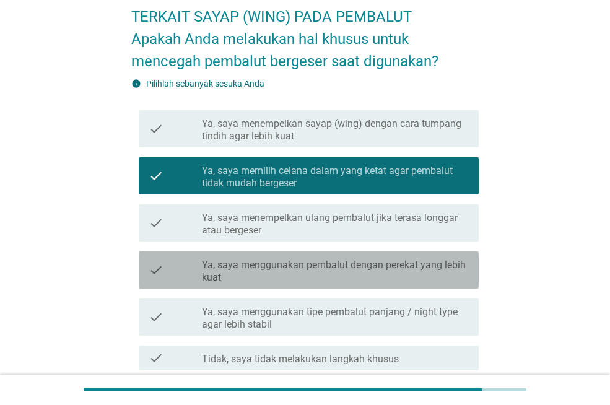
click at [362, 268] on label "Ya, saya menggunakan pembalut dengan perekat yang lebih kuat" at bounding box center [335, 271] width 267 height 25
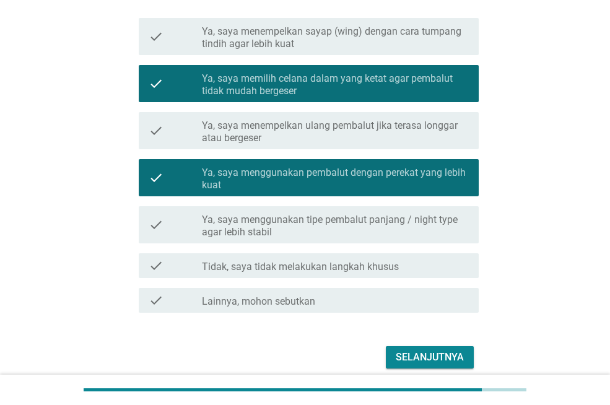
scroll to position [206, 0]
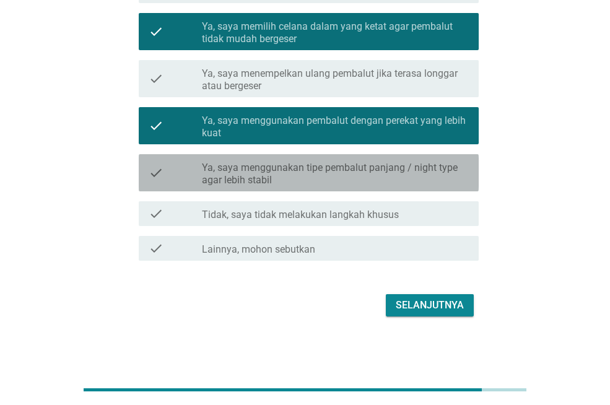
click at [359, 166] on label "Ya, saya menggunakan tipe pembalut panjang / night type agar lebih stabil" at bounding box center [335, 174] width 267 height 25
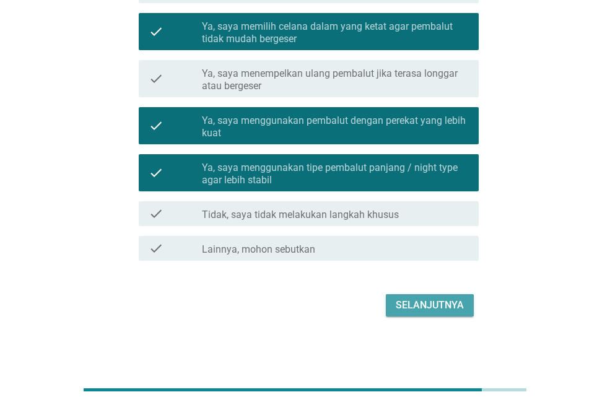
click at [413, 313] on button "Selanjutnya" at bounding box center [430, 305] width 88 height 22
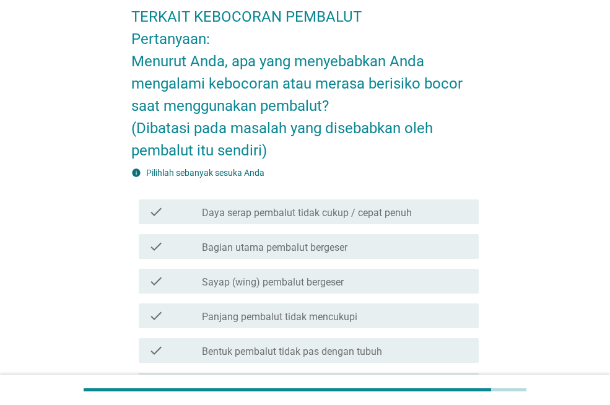
scroll to position [124, 0]
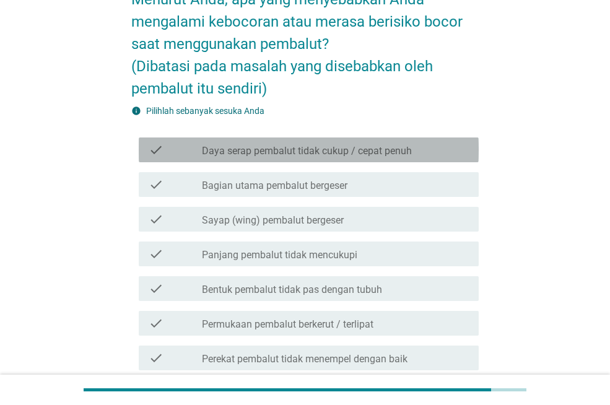
click at [372, 159] on div "check check_box_outline_blank Daya serap pembalut tidak cukup / cepat penuh" at bounding box center [309, 150] width 340 height 25
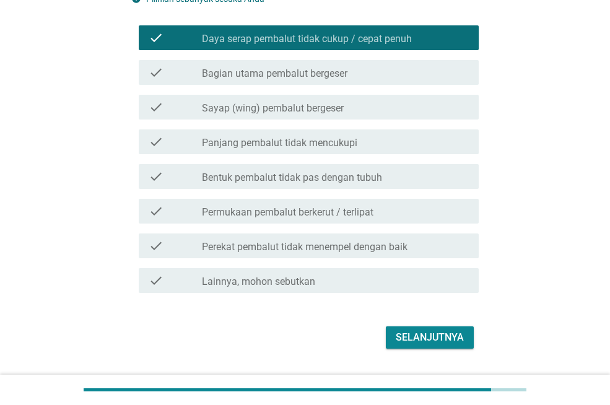
scroll to position [248, 0]
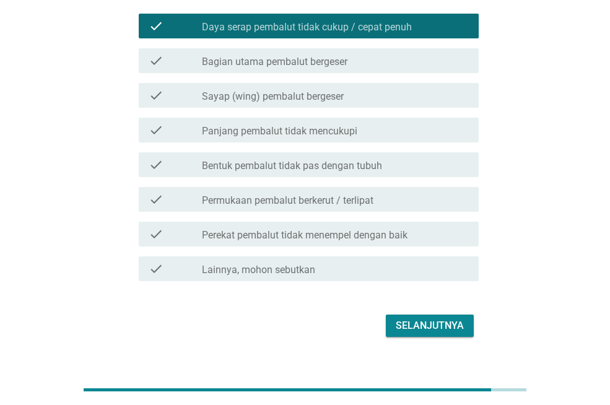
click at [405, 234] on label "Perekat pembalut tidak menempel dengan baik" at bounding box center [305, 235] width 206 height 12
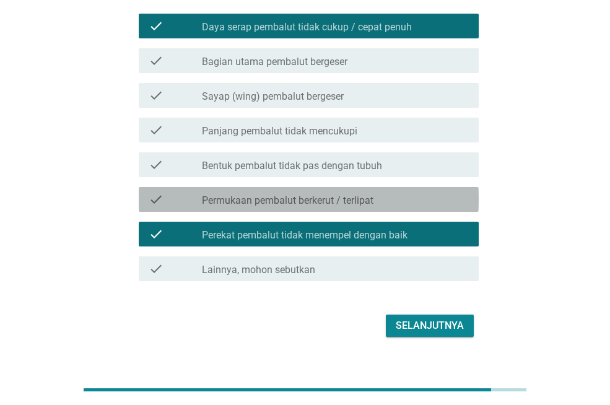
click at [361, 200] on label "Permukaan pembalut berkerut / terlipat" at bounding box center [288, 201] width 172 height 12
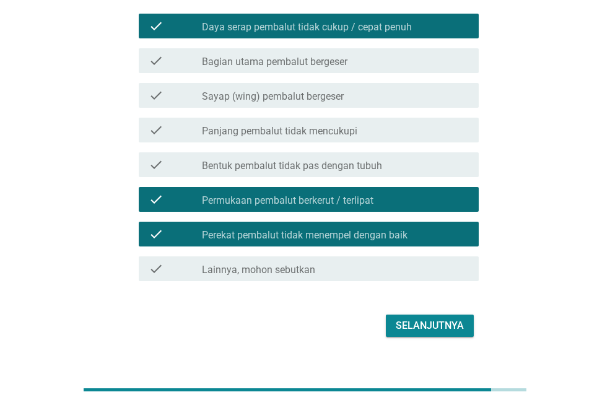
click at [396, 341] on div "TERKAIT KEBOCORAN PEMBALUT Pertanyaan: Menurut Anda, apa yang menyebabkan Anda …" at bounding box center [304, 73] width 367 height 553
click at [396, 333] on div "Selanjutnya" at bounding box center [430, 325] width 68 height 15
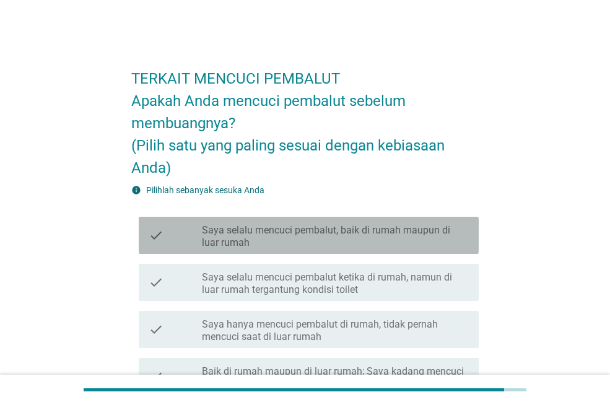
click at [382, 245] on label "Saya selalu mencuci pembalut, baik di rumah maupun di luar rumah" at bounding box center [335, 236] width 267 height 25
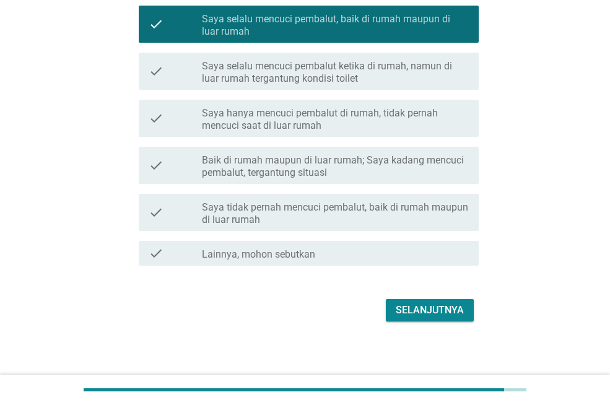
scroll to position [216, 0]
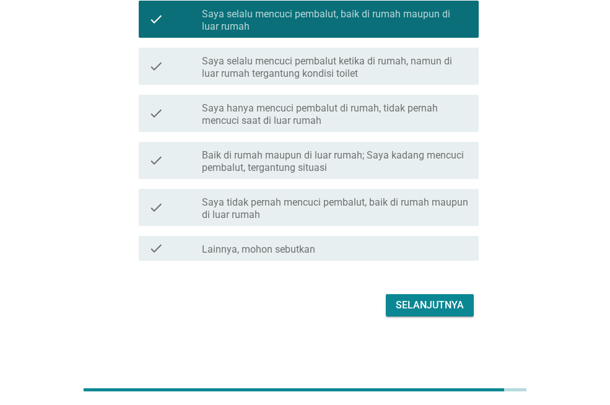
click at [444, 305] on div "Selanjutnya" at bounding box center [430, 305] width 68 height 15
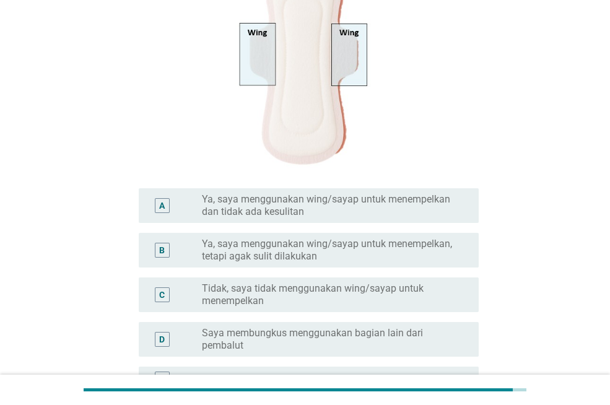
scroll to position [248, 0]
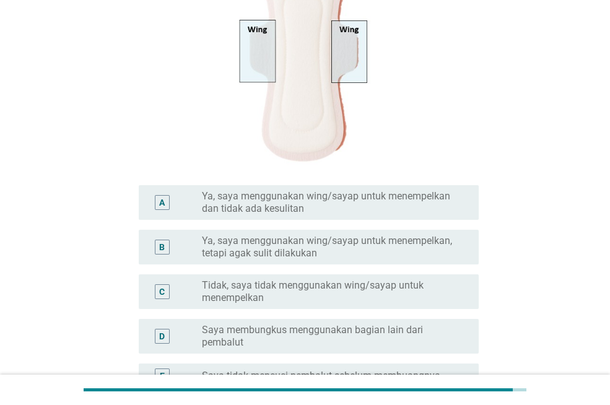
click at [393, 210] on label "Ya, saya menggunakan wing/sayap untuk menempelkan dan tidak ada kesulitan" at bounding box center [330, 202] width 257 height 25
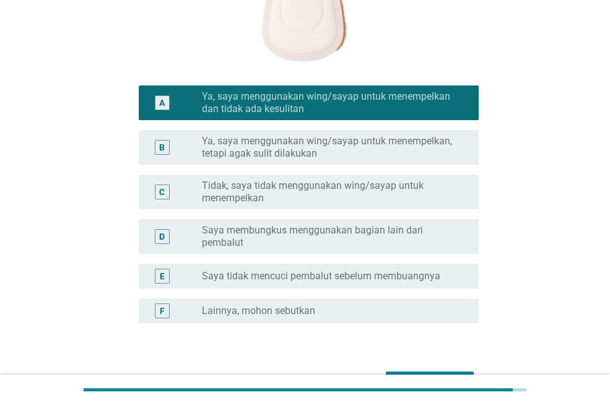
scroll to position [426, 0]
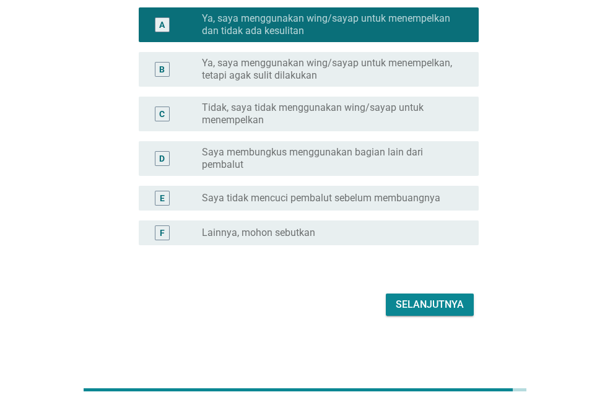
click at [425, 294] on button "Selanjutnya" at bounding box center [430, 305] width 88 height 22
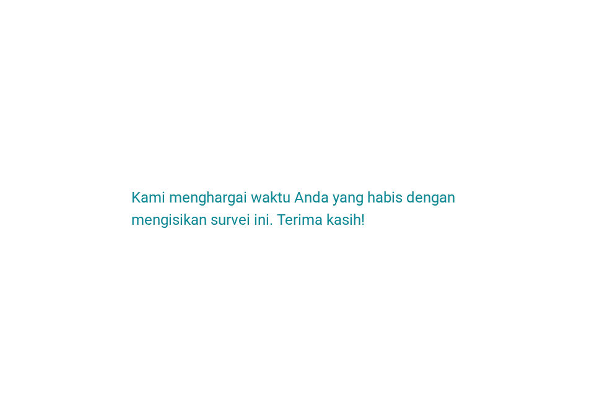
scroll to position [0, 0]
